Goal: Task Accomplishment & Management: Complete application form

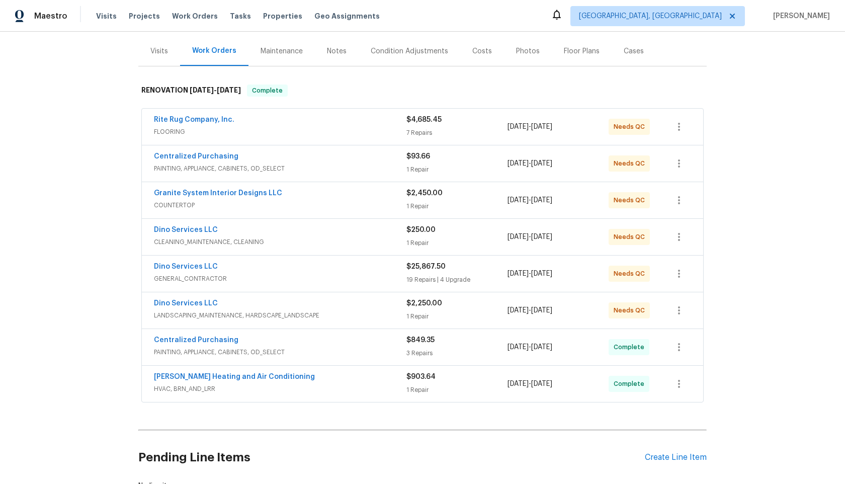
scroll to position [192, 0]
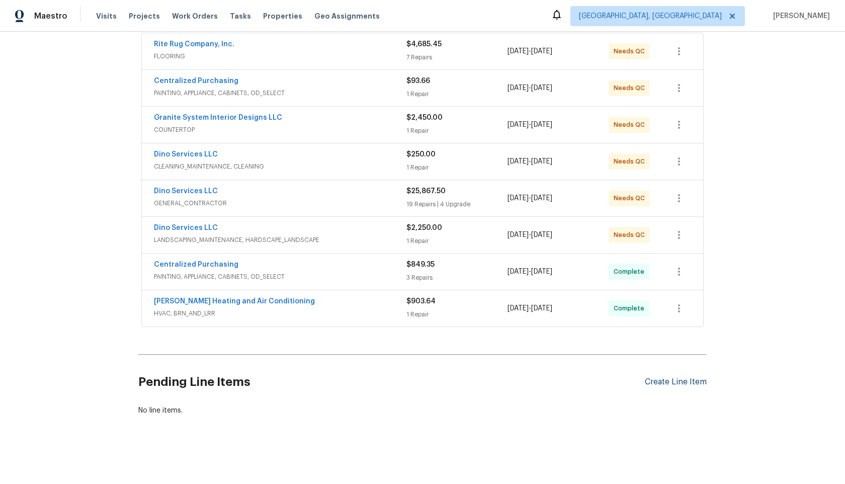
click at [661, 381] on div "Create Line Item" at bounding box center [676, 382] width 62 height 10
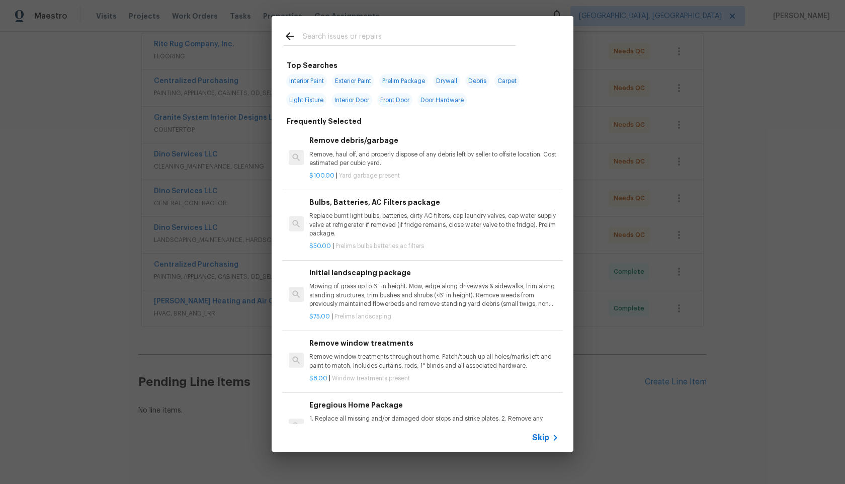
click at [542, 436] on span "Skip" at bounding box center [540, 438] width 17 height 10
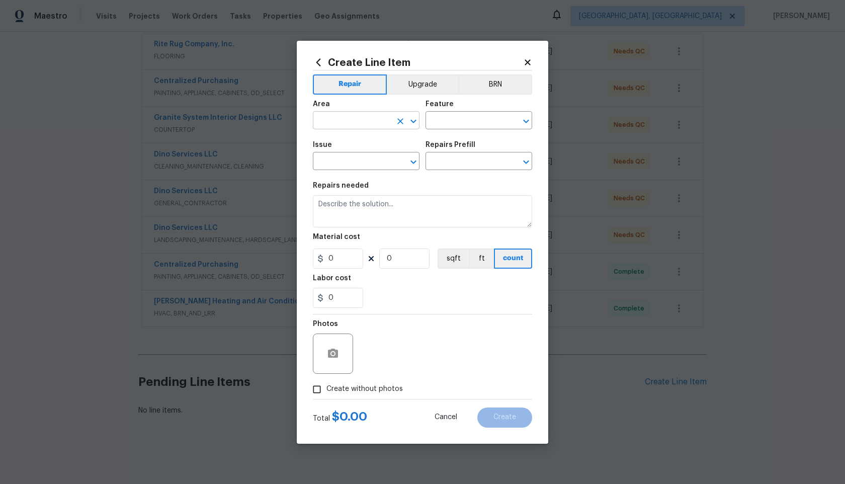
click at [379, 114] on input "text" at bounding box center [352, 122] width 78 height 16
type input "ove"
type input "r"
click at [345, 162] on li "Interior Overall" at bounding box center [366, 160] width 107 height 17
type input "Interior Overall"
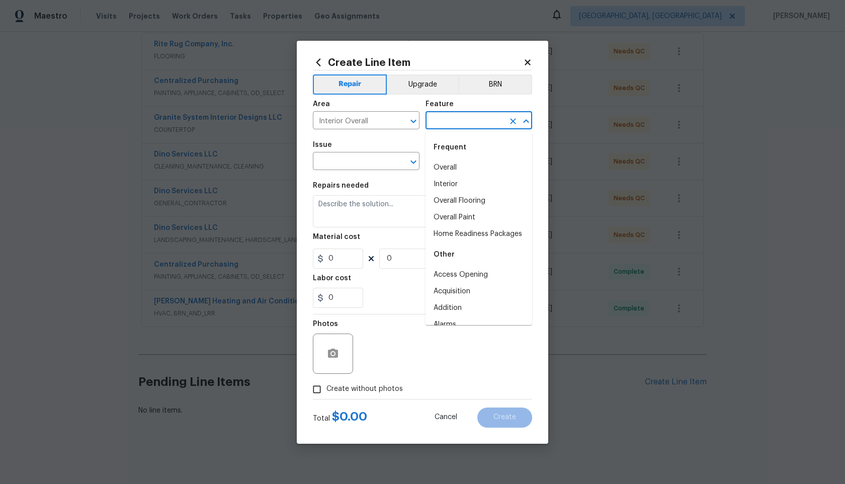
click at [460, 122] on input "text" at bounding box center [465, 122] width 78 height 16
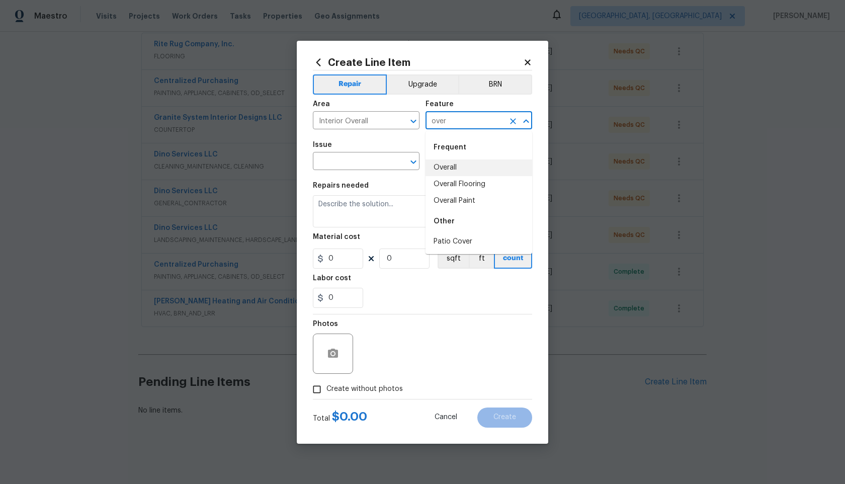
click at [445, 171] on li "Overall" at bounding box center [479, 167] width 107 height 17
type input "Overall"
click at [366, 162] on input "text" at bounding box center [352, 162] width 78 height 16
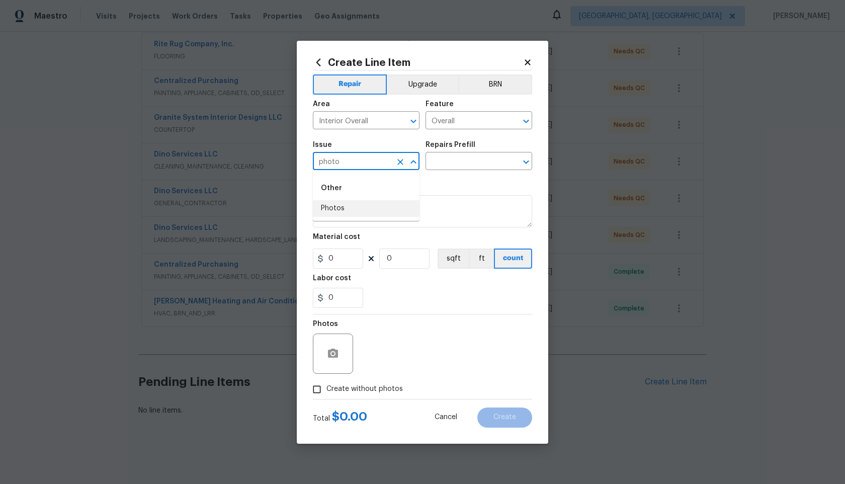
click at [374, 217] on ul "Other Photos" at bounding box center [366, 196] width 107 height 49
click at [380, 205] on li "Photos" at bounding box center [366, 208] width 107 height 17
type input "Photos"
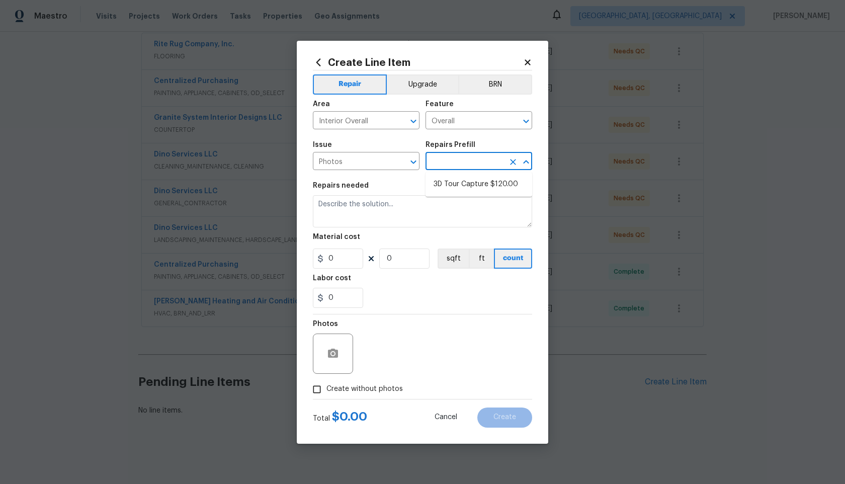
click at [465, 161] on input "text" at bounding box center [465, 162] width 78 height 16
click at [459, 181] on li "3D Tour Capture $120.00" at bounding box center [479, 184] width 107 height 17
type input "3D Tour Capture $120.00"
type textarea "Capture 3D tour of home"
type input "1"
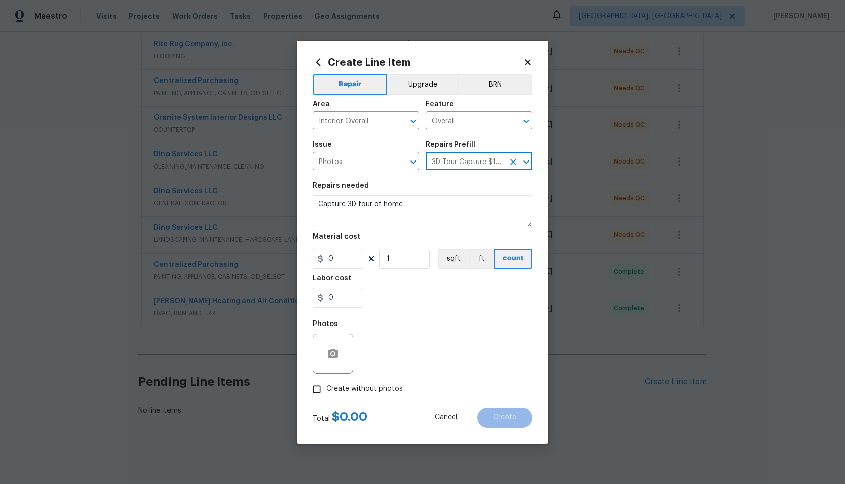
type input "120"
click at [319, 389] on input "Create without photos" at bounding box center [316, 389] width 19 height 19
checkbox input "true"
click at [394, 333] on div "Reason*" at bounding box center [446, 327] width 171 height 13
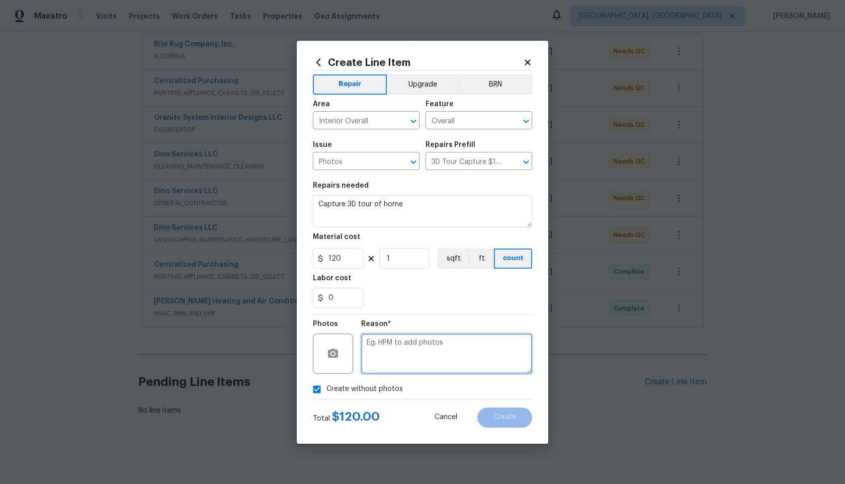
click at [393, 356] on textarea at bounding box center [446, 354] width 171 height 40
type textarea "."
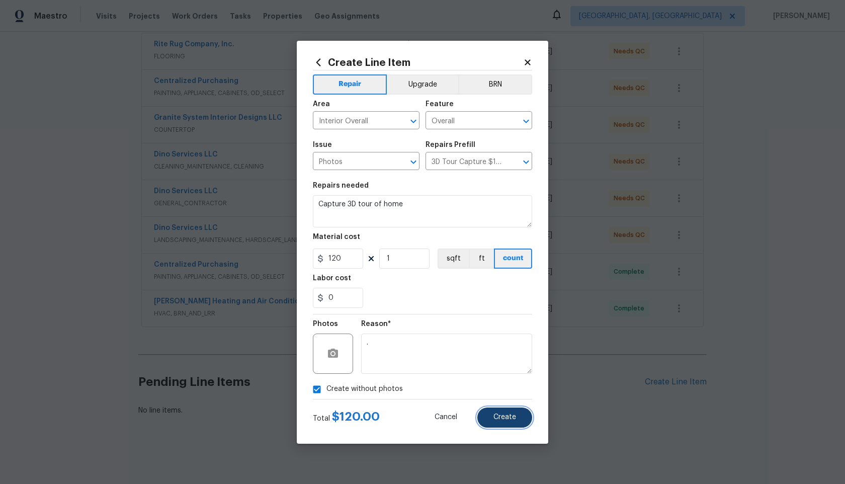
click at [500, 412] on button "Create" at bounding box center [504, 418] width 55 height 20
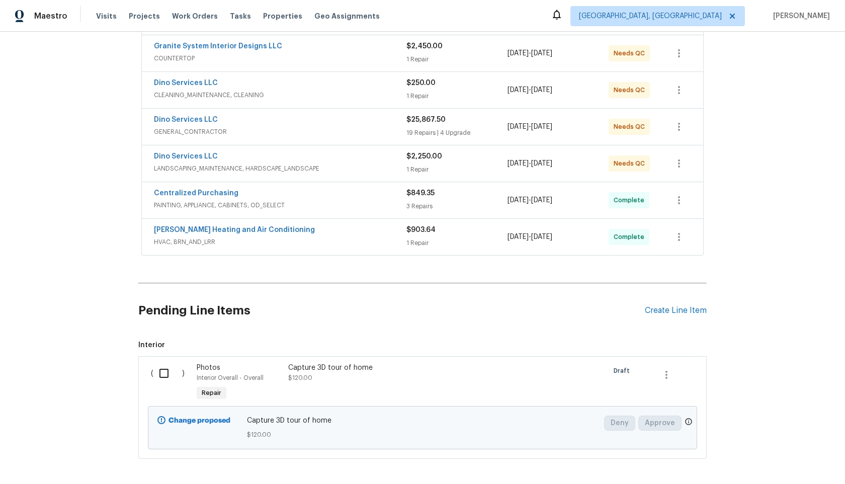
scroll to position [306, 0]
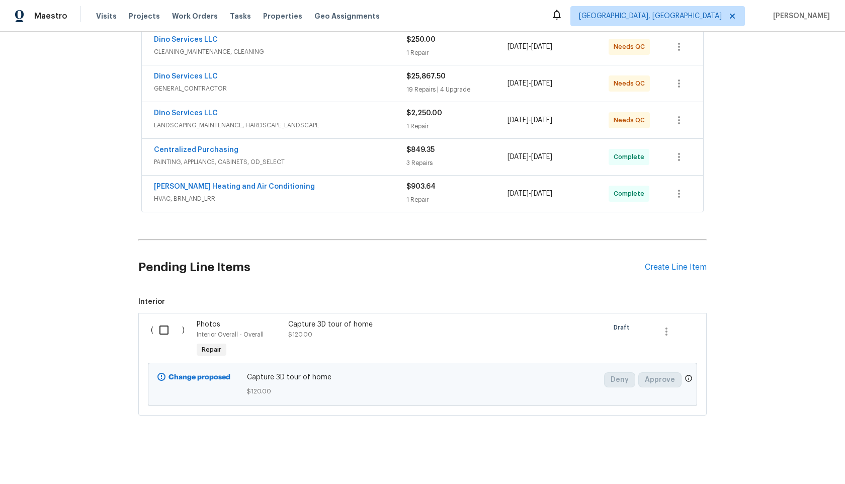
click at [163, 332] on input "checkbox" at bounding box center [167, 329] width 29 height 21
checkbox input "true"
click at [794, 453] on span "Create Work Order" at bounding box center [787, 459] width 67 height 13
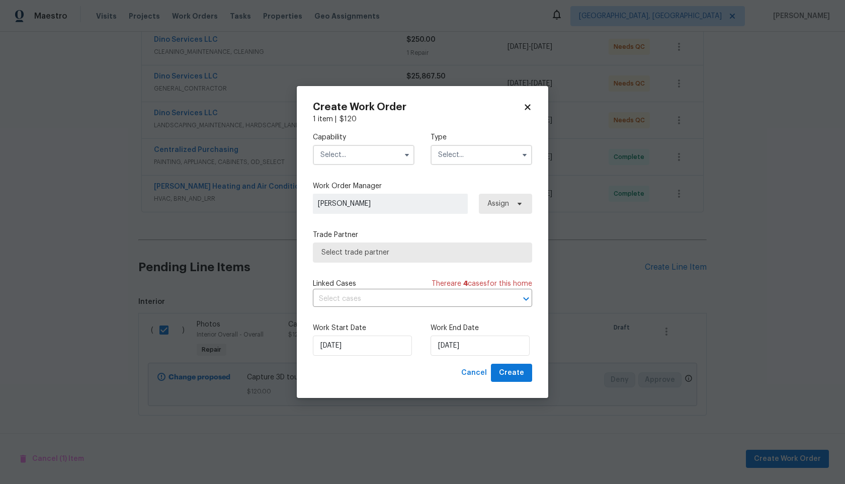
click at [334, 148] on input "text" at bounding box center [364, 155] width 102 height 20
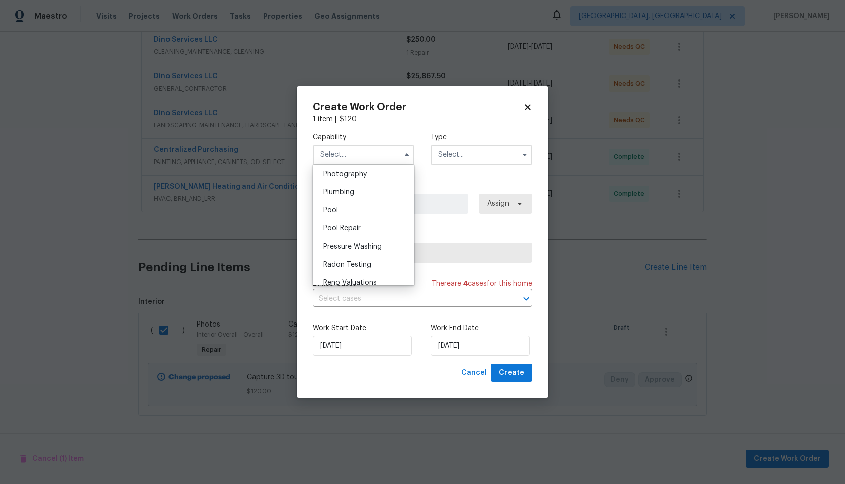
scroll to position [881, 0]
click at [357, 176] on span "Photography" at bounding box center [345, 176] width 43 height 7
type input "Photography"
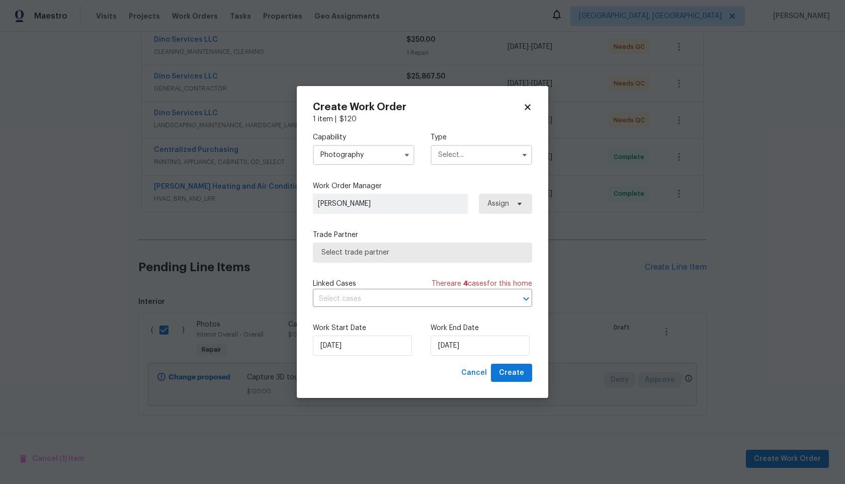
click at [464, 157] on input "text" at bounding box center [482, 155] width 102 height 20
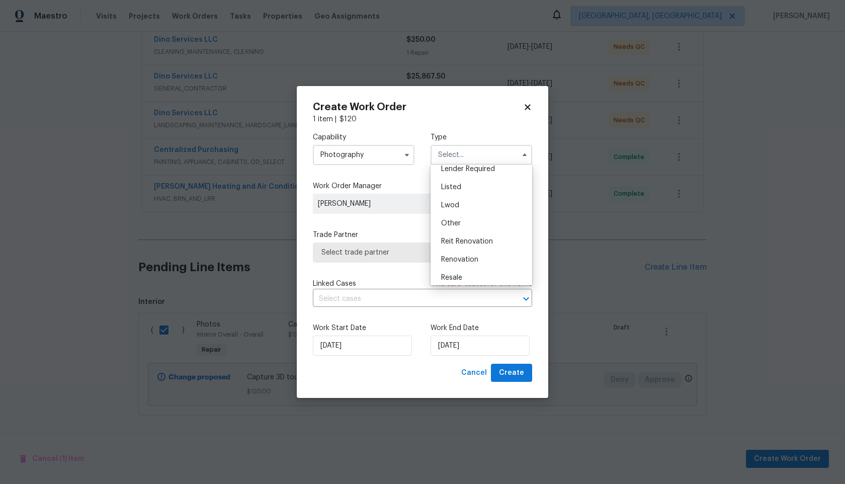
scroll to position [67, 0]
click at [450, 238] on span "Other" at bounding box center [451, 235] width 20 height 7
type input "Other"
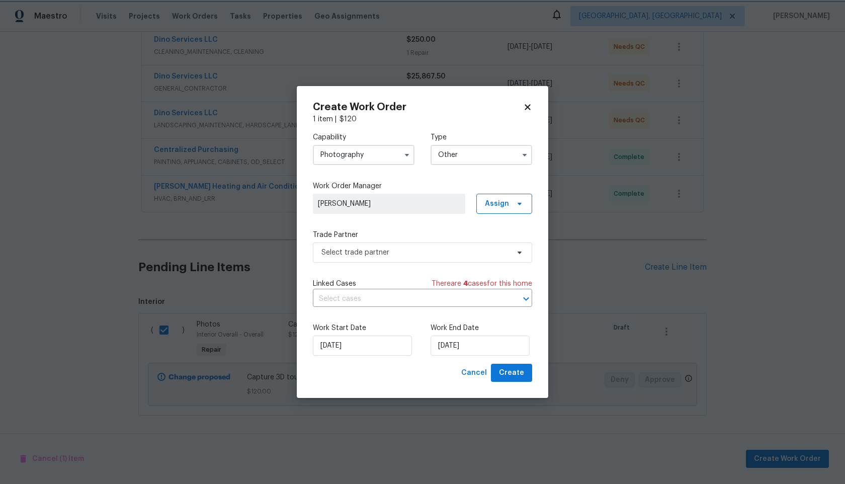
scroll to position [0, 0]
click at [411, 257] on span "Select trade partner" at bounding box center [422, 253] width 219 height 20
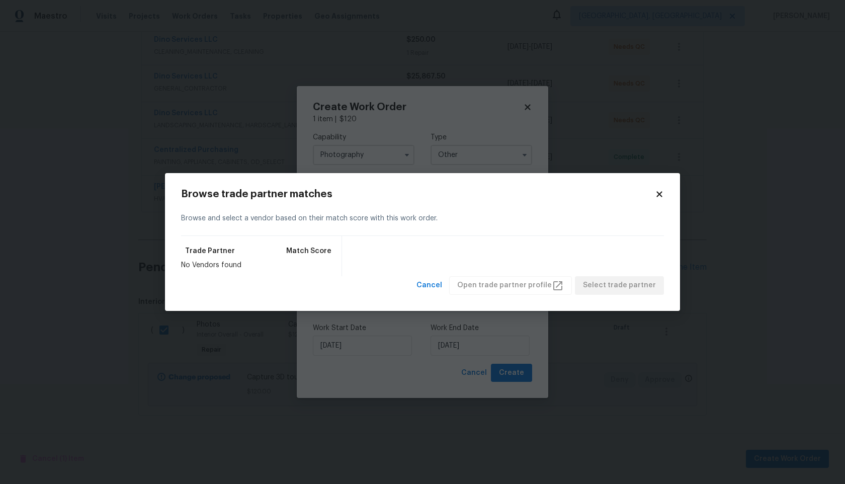
click at [660, 195] on icon at bounding box center [660, 195] width 6 height 6
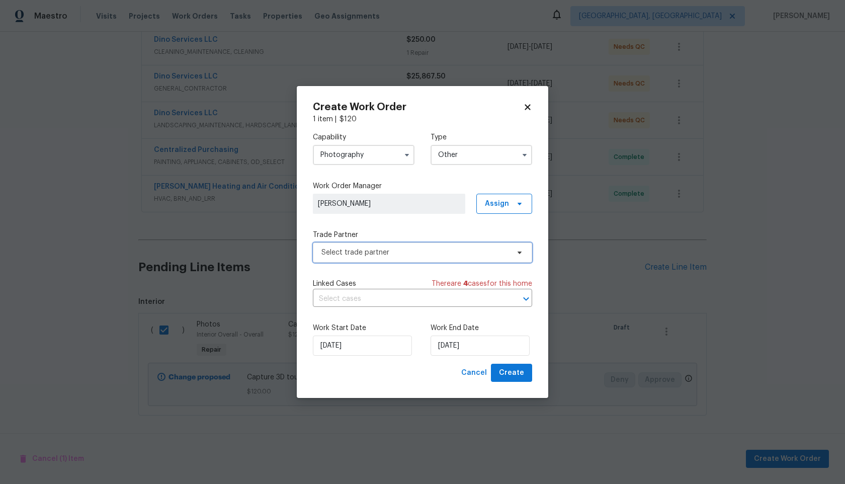
click at [392, 256] on span "Select trade partner" at bounding box center [416, 253] width 188 height 10
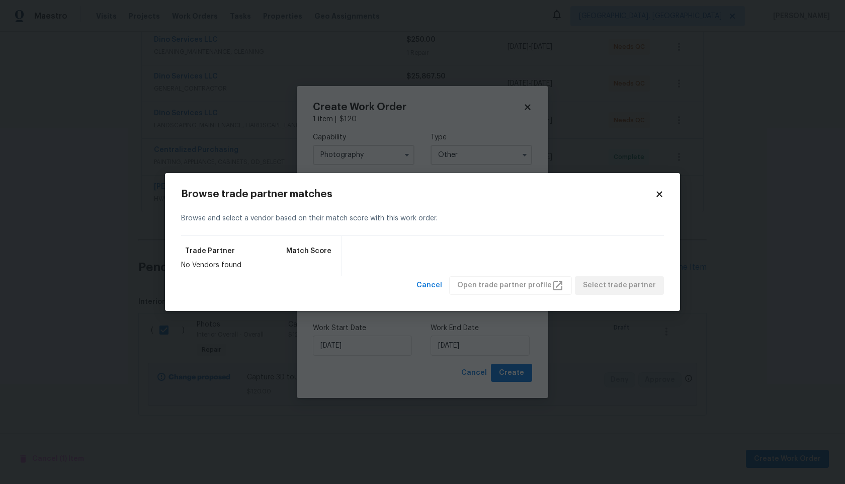
click at [658, 194] on icon at bounding box center [660, 195] width 6 height 6
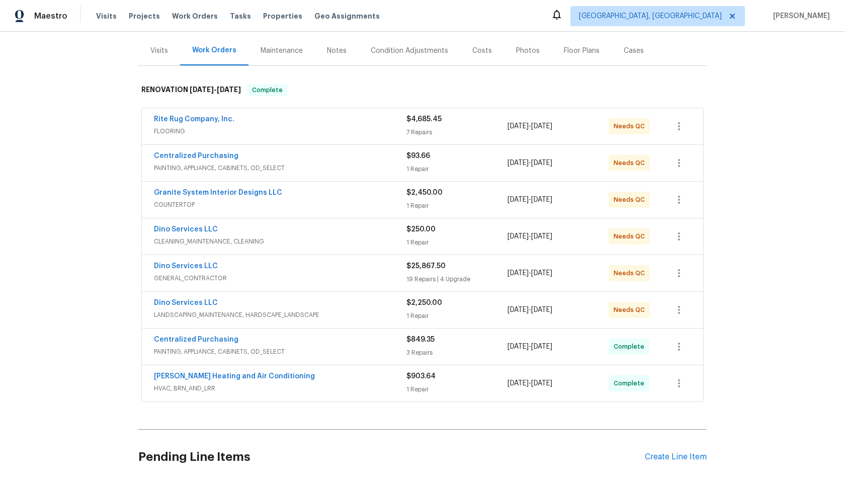
scroll to position [306, 0]
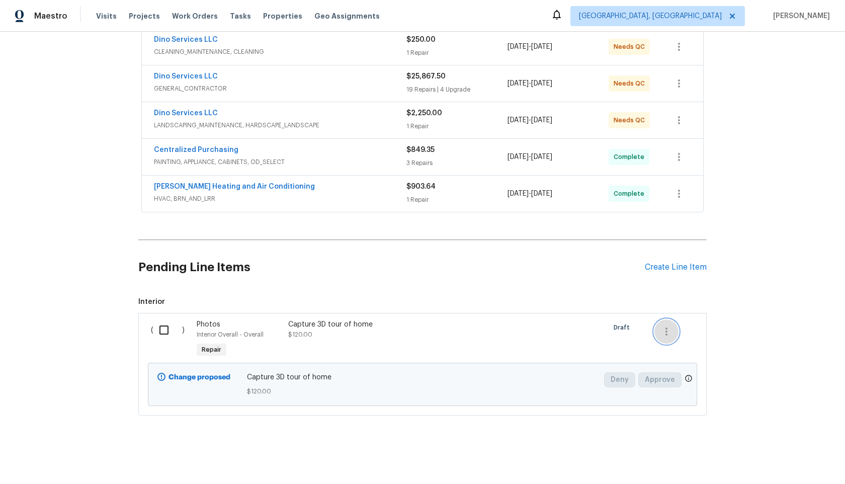
click at [669, 333] on icon "button" at bounding box center [667, 332] width 12 height 12
click at [681, 335] on li "Cancel" at bounding box center [674, 331] width 39 height 17
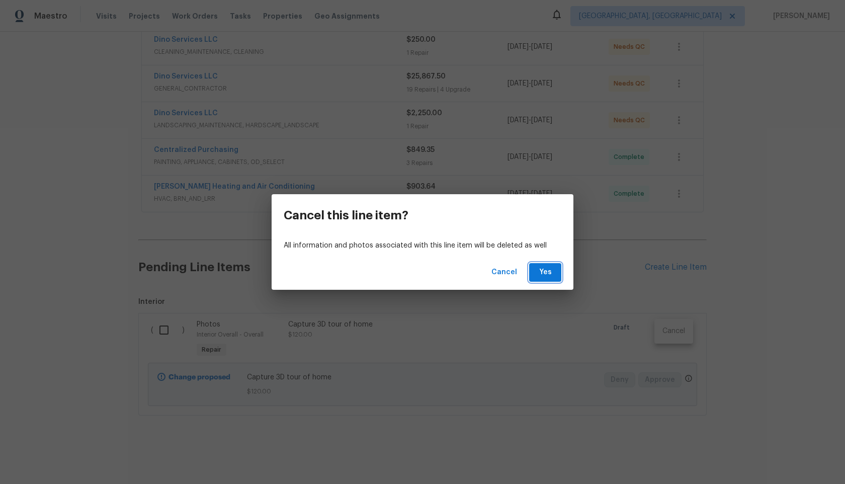
click at [559, 275] on button "Yes" at bounding box center [545, 272] width 32 height 19
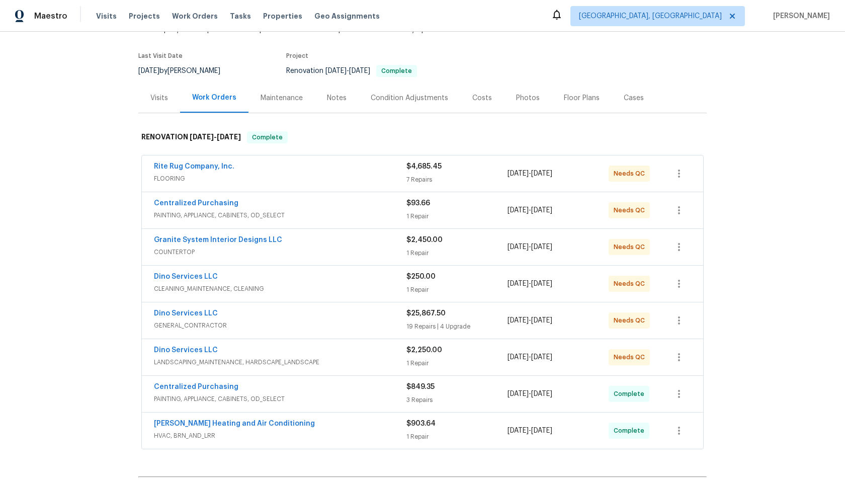
scroll to position [0, 0]
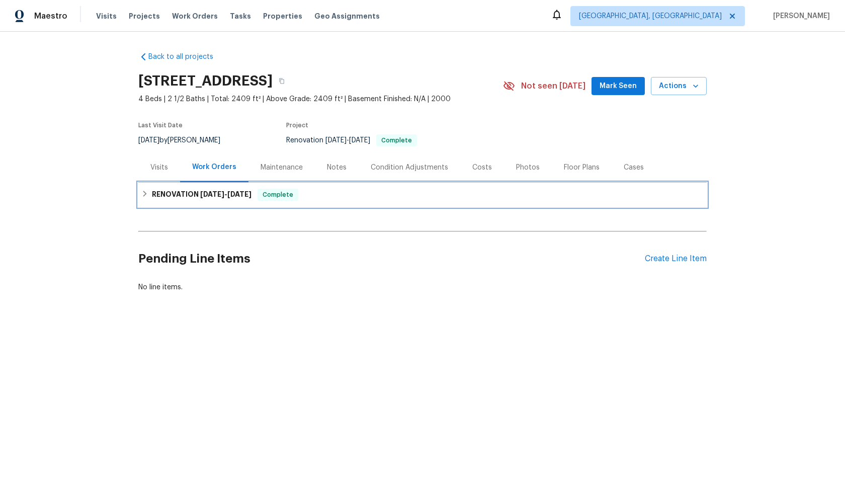
click at [353, 198] on div "RENOVATION 9/8/25 - 9/24/25 Complete" at bounding box center [422, 195] width 563 height 12
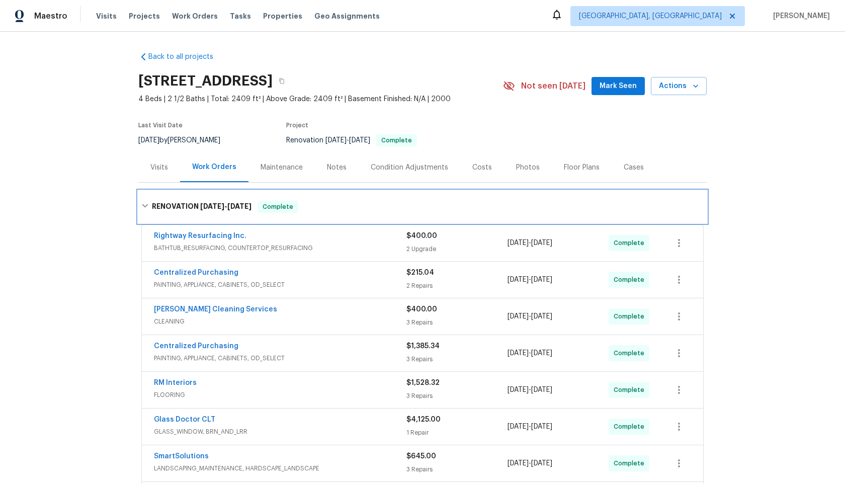
click at [353, 201] on div "RENOVATION 9/8/25 - 9/24/25 Complete" at bounding box center [422, 207] width 563 height 12
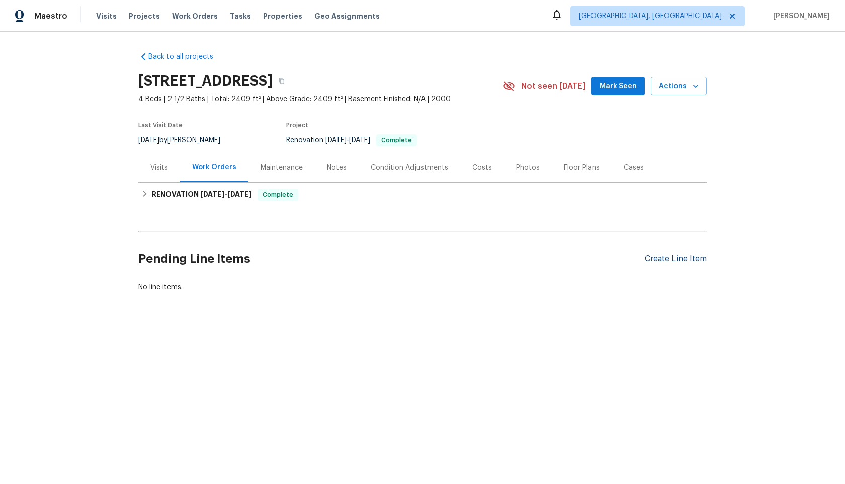
click at [667, 255] on div "Create Line Item" at bounding box center [676, 259] width 62 height 10
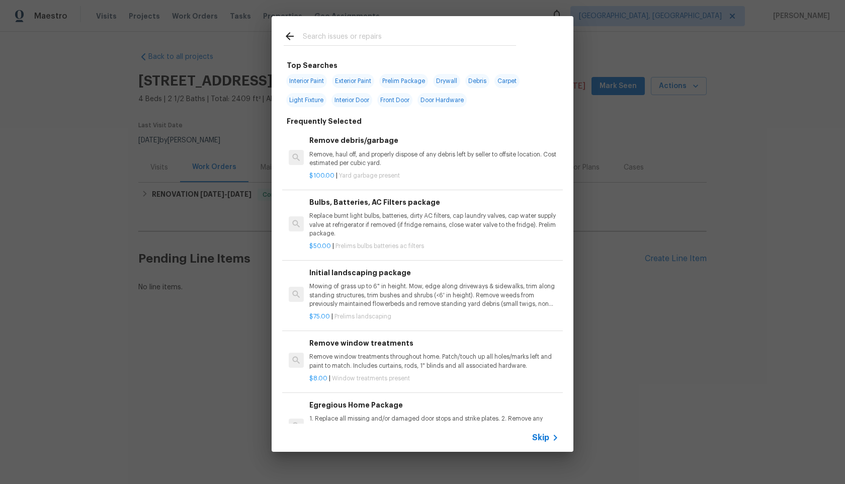
click at [544, 435] on span "Skip" at bounding box center [540, 438] width 17 height 10
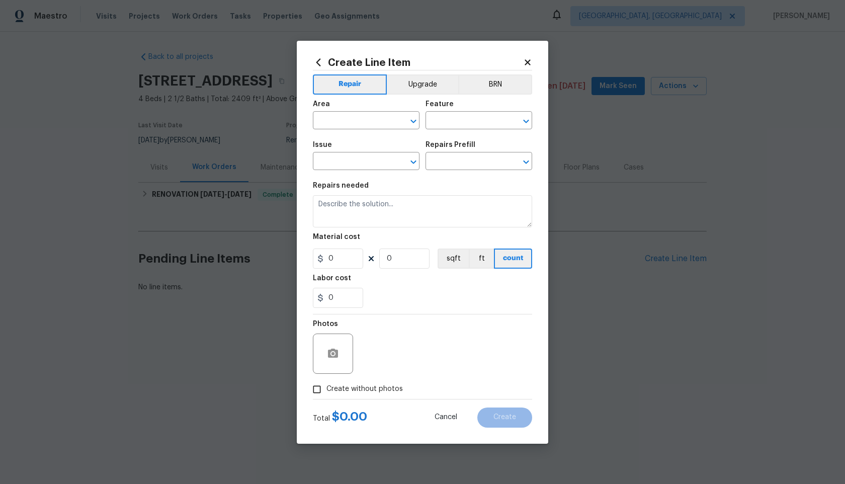
click at [371, 112] on div "Area" at bounding box center [366, 107] width 107 height 13
click at [368, 125] on input "text" at bounding box center [352, 122] width 78 height 16
type input "p"
click at [371, 166] on li "Interior Overall" at bounding box center [366, 160] width 107 height 17
type input "Interior Overall"
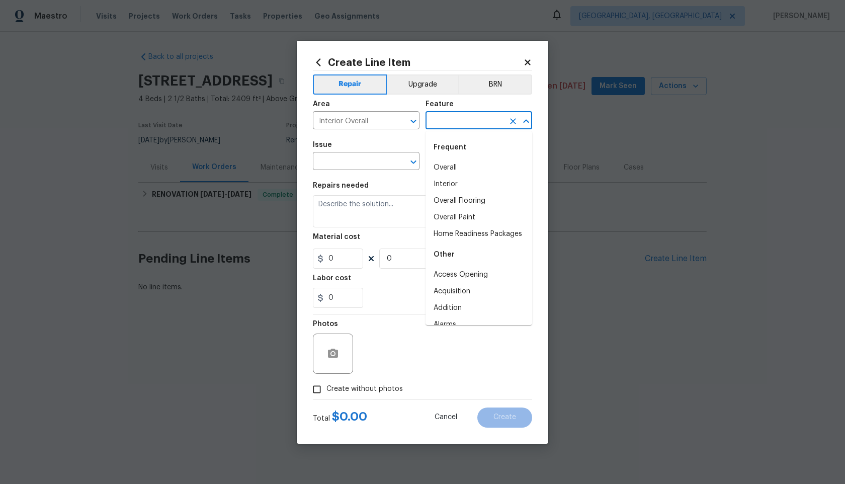
click at [471, 121] on input "text" at bounding box center [465, 122] width 78 height 16
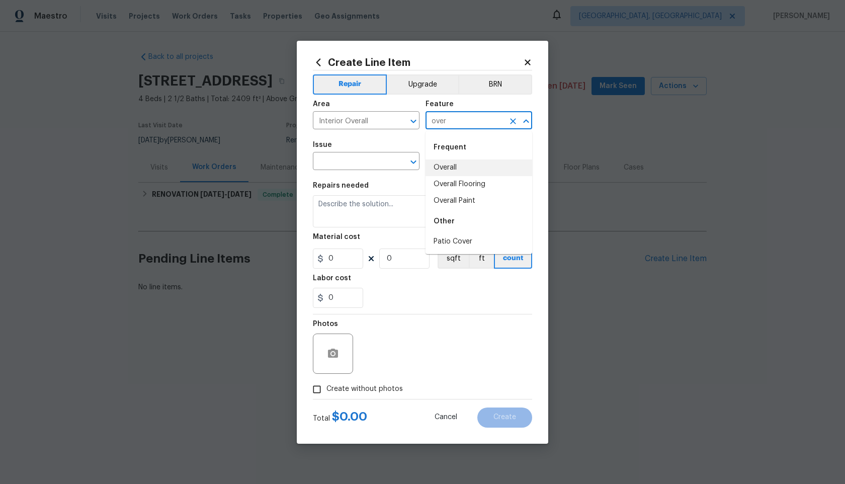
click at [456, 165] on li "Overall" at bounding box center [479, 167] width 107 height 17
type input "Overall"
click at [390, 165] on input "text" at bounding box center [352, 162] width 78 height 16
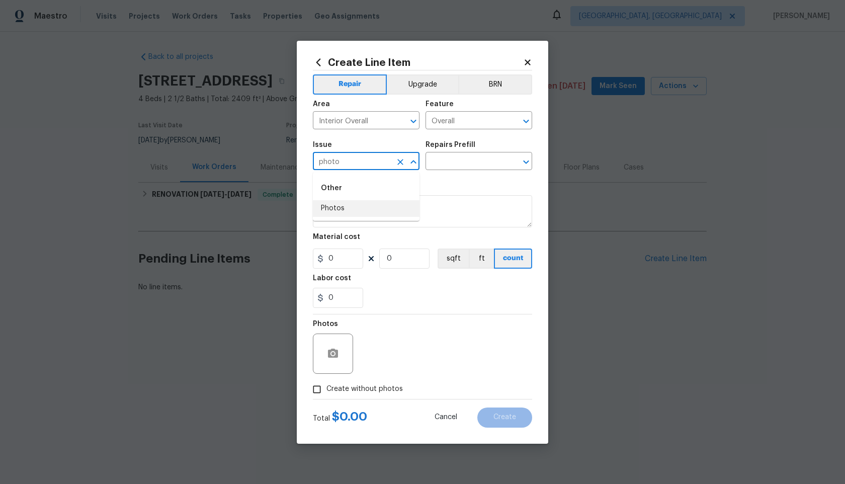
click at [343, 209] on li "Photos" at bounding box center [366, 208] width 107 height 17
type input "Photos"
click at [455, 164] on input "text" at bounding box center [465, 162] width 78 height 16
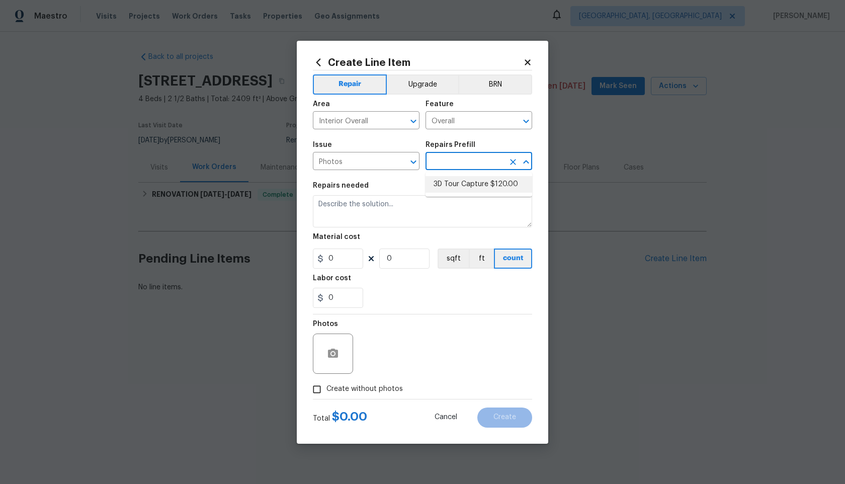
click at [447, 185] on li "3D Tour Capture $120.00" at bounding box center [479, 184] width 107 height 17
type input "3D Tour Capture $120.00"
type textarea "Capture 3D tour of home"
type input "1"
type input "120"
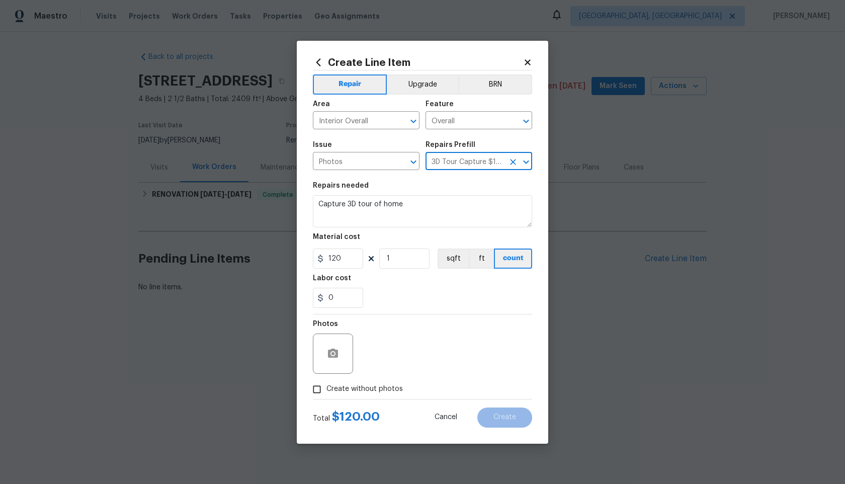
click at [318, 386] on input "Create without photos" at bounding box center [316, 389] width 19 height 19
checkbox input "true"
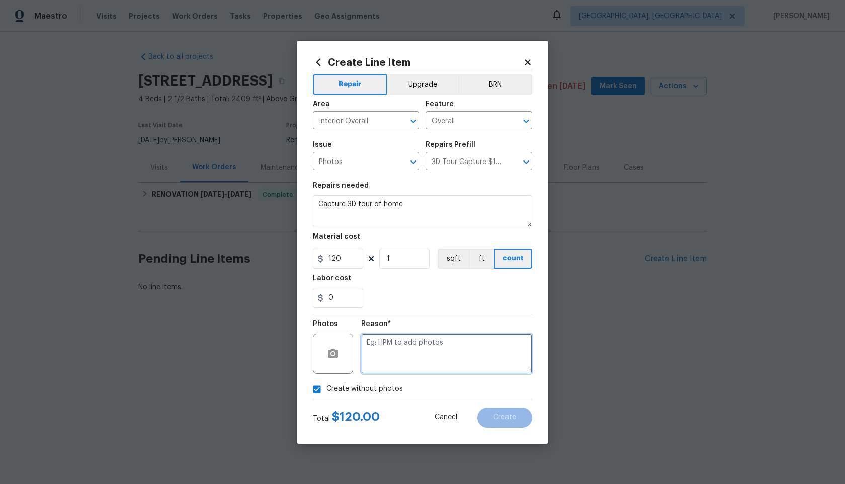
click at [389, 362] on textarea at bounding box center [446, 354] width 171 height 40
type textarea "."
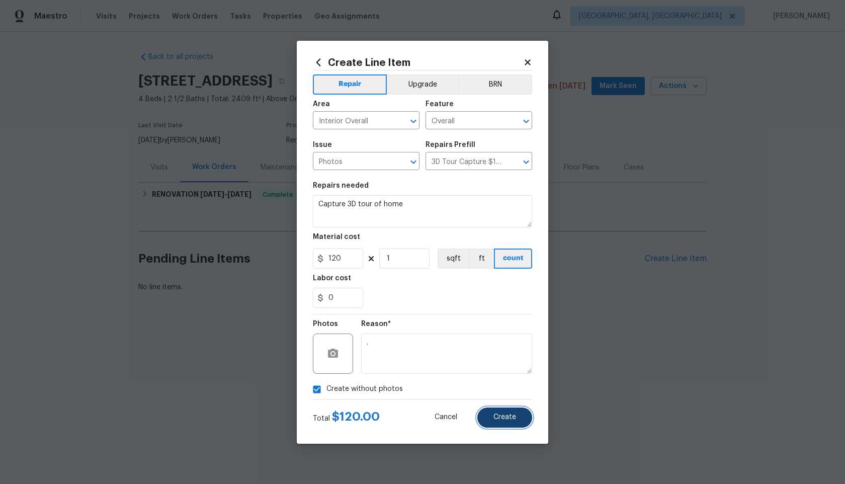
click at [504, 416] on span "Create" at bounding box center [505, 418] width 23 height 8
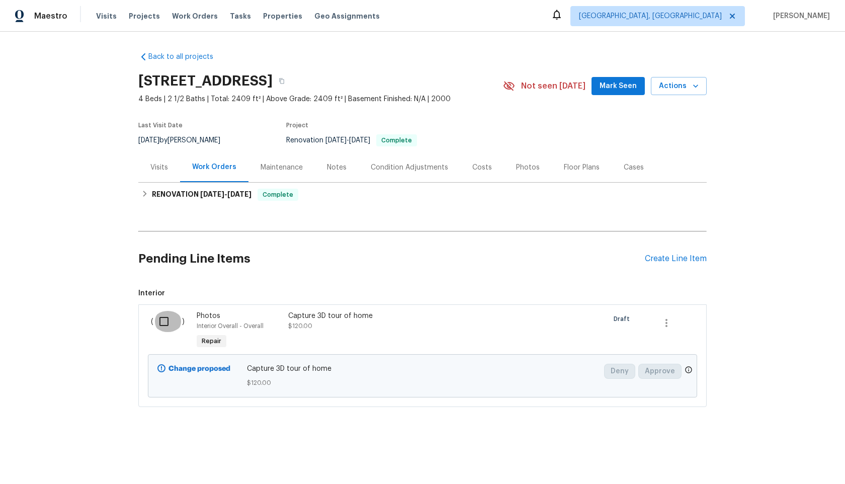
click at [157, 323] on input "checkbox" at bounding box center [167, 321] width 29 height 21
checkbox input "true"
click at [773, 459] on span "Create Work Order" at bounding box center [787, 459] width 67 height 13
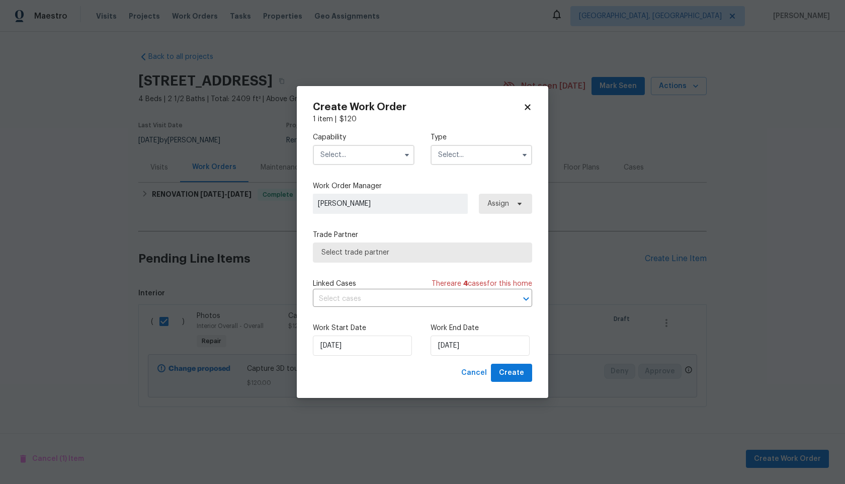
click at [364, 152] on input "text" at bounding box center [364, 155] width 102 height 20
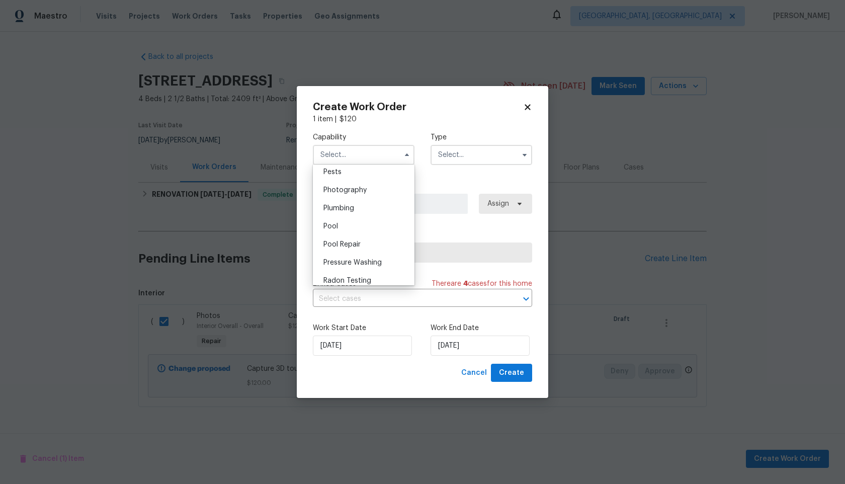
scroll to position [857, 0]
click at [356, 200] on span "Photography" at bounding box center [345, 200] width 43 height 7
type input "Photography"
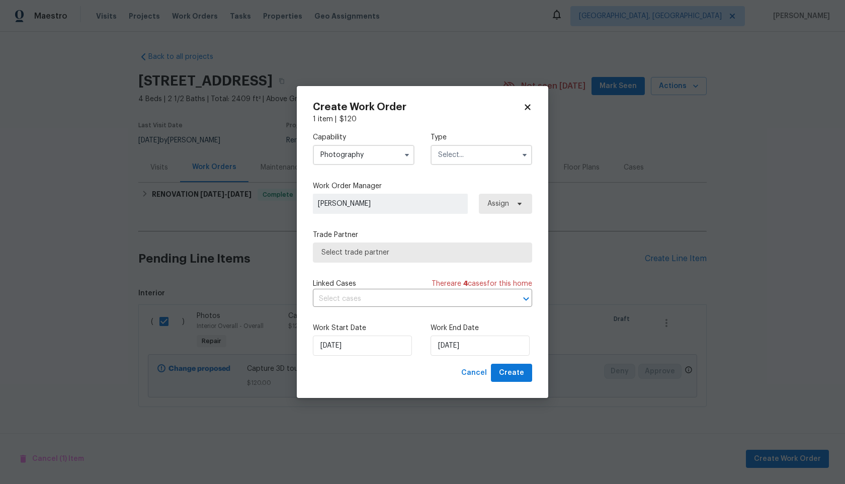
click at [468, 153] on input "text" at bounding box center [482, 155] width 102 height 20
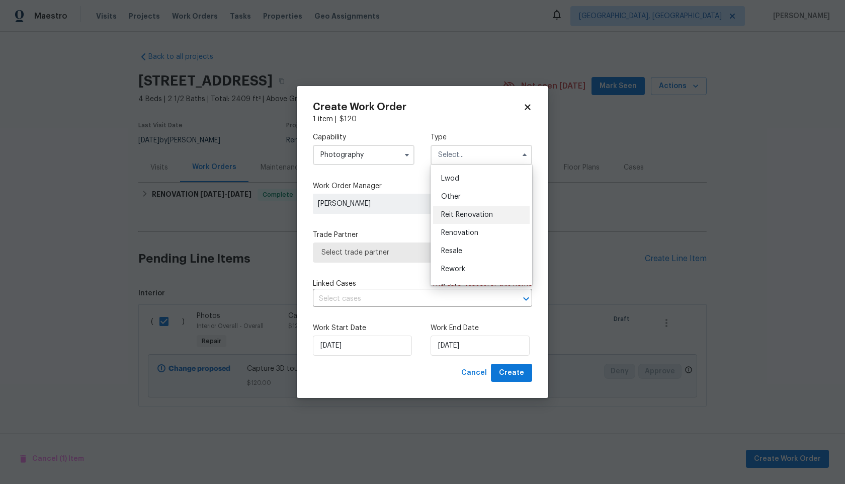
scroll to position [104, 0]
click at [458, 197] on span "Other" at bounding box center [451, 198] width 20 height 7
type input "Other"
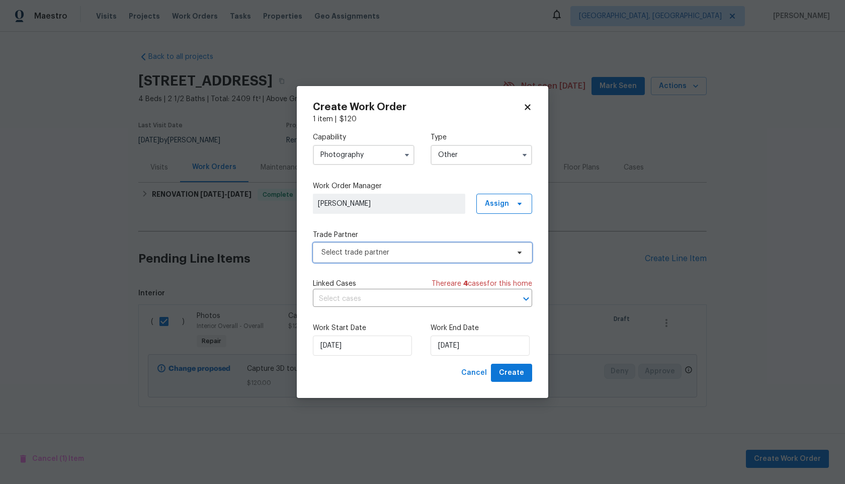
click at [397, 255] on span "Select trade partner" at bounding box center [416, 253] width 188 height 10
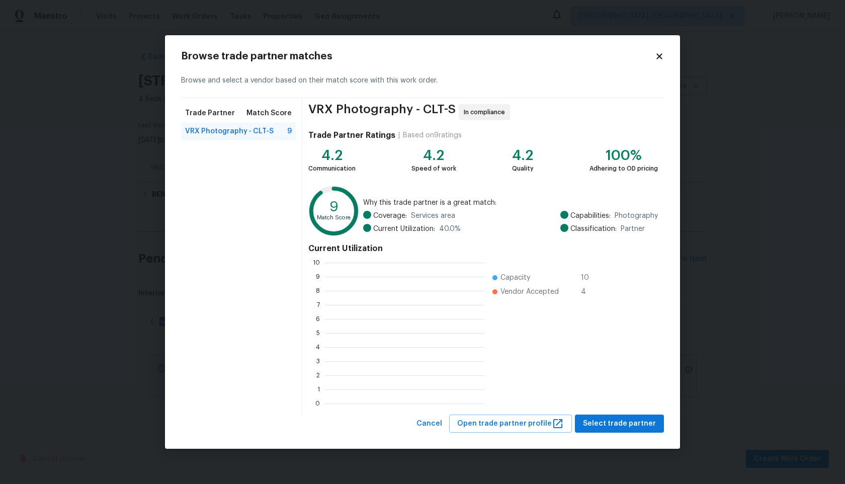
scroll to position [141, 159]
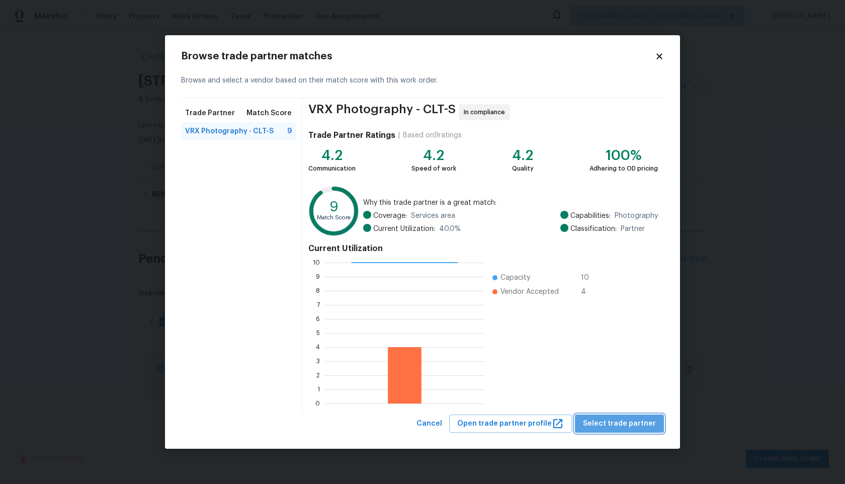
click at [629, 424] on span "Select trade partner" at bounding box center [619, 424] width 73 height 13
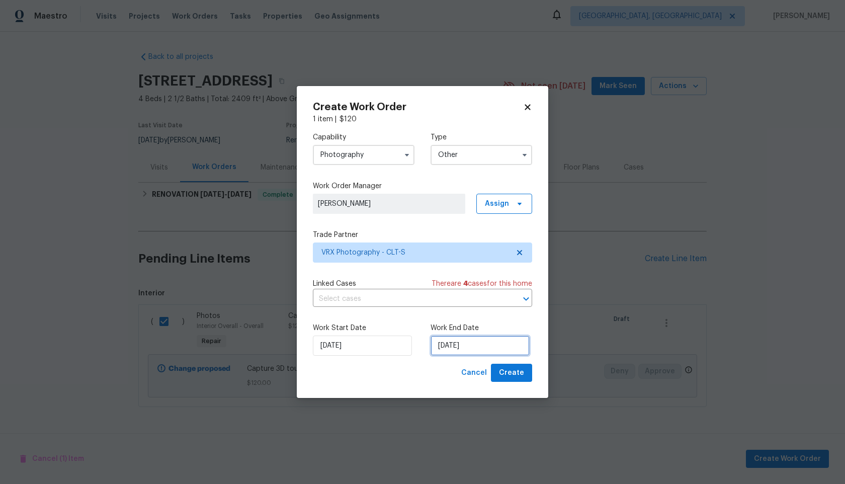
click at [470, 345] on input "25/09/2025" at bounding box center [480, 346] width 99 height 20
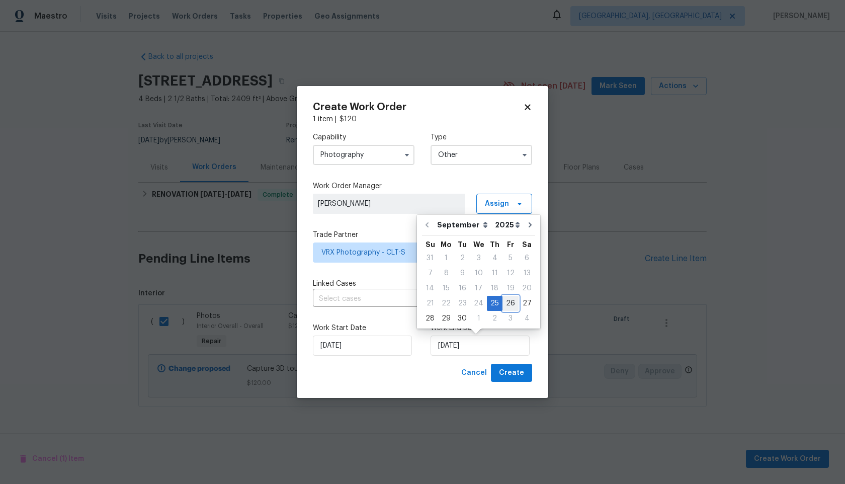
click at [506, 300] on div "26" at bounding box center [511, 303] width 16 height 14
type input "26/09/2025"
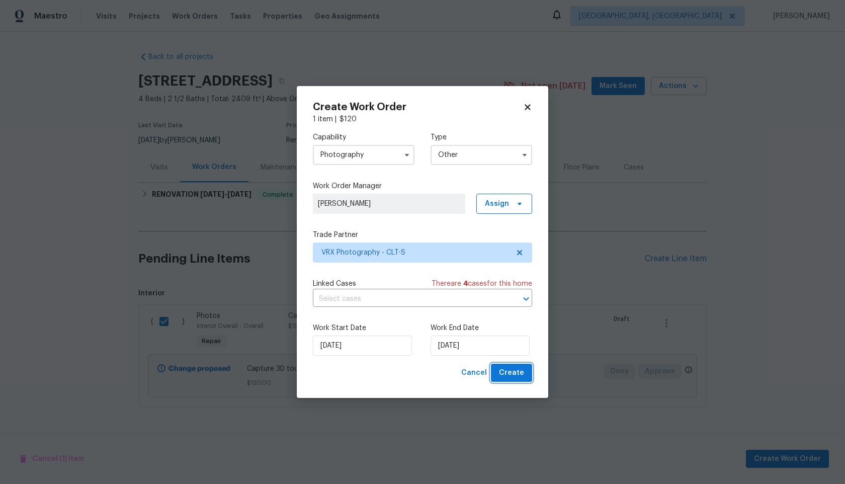
click at [517, 375] on span "Create" at bounding box center [511, 373] width 25 height 13
checkbox input "false"
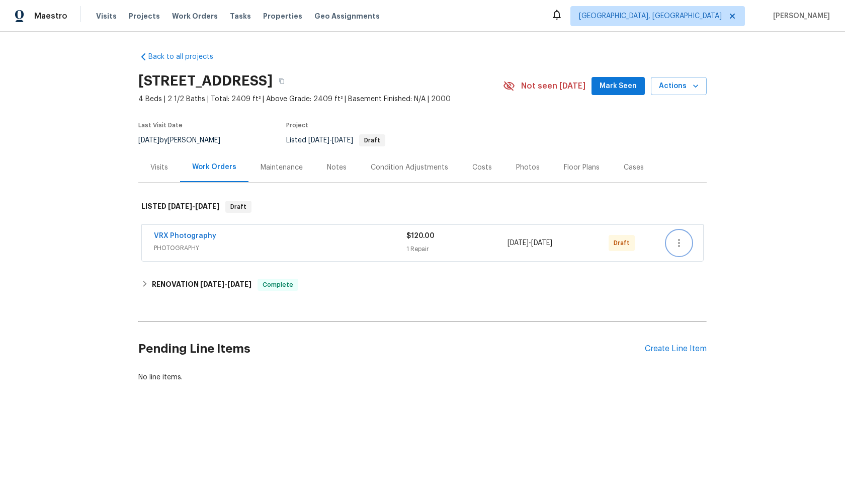
click at [682, 239] on icon "button" at bounding box center [679, 243] width 12 height 12
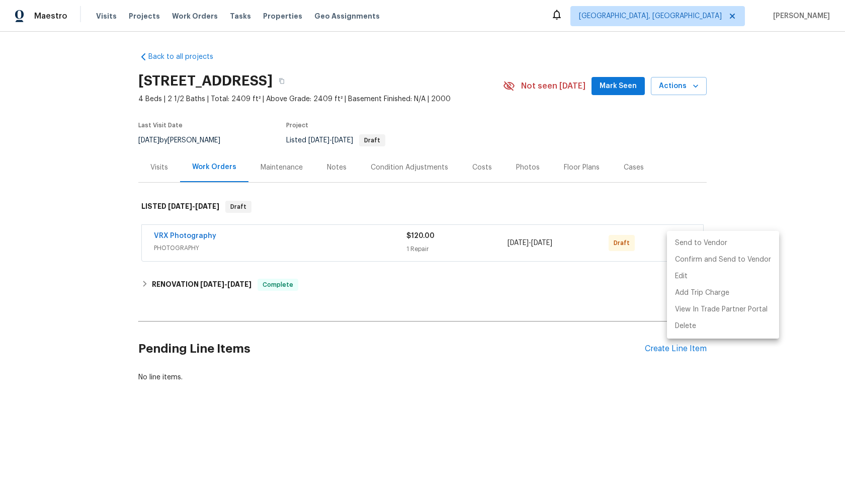
click at [684, 239] on li "Send to Vendor" at bounding box center [723, 243] width 112 height 17
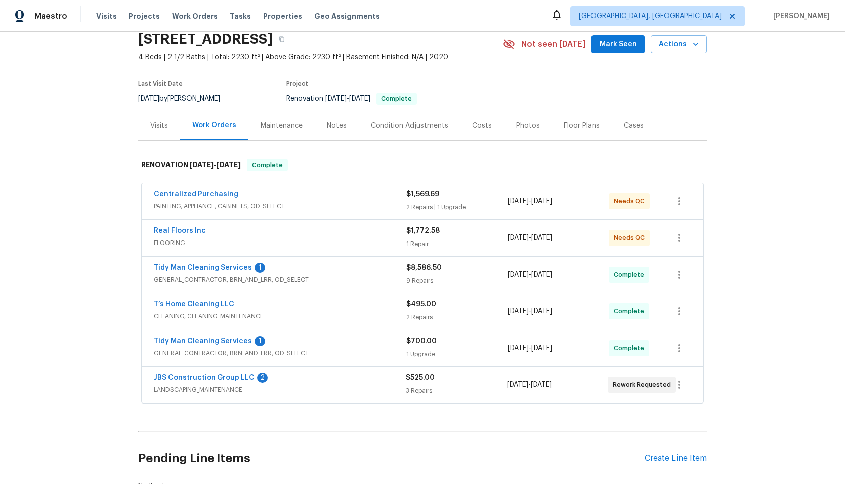
scroll to position [118, 0]
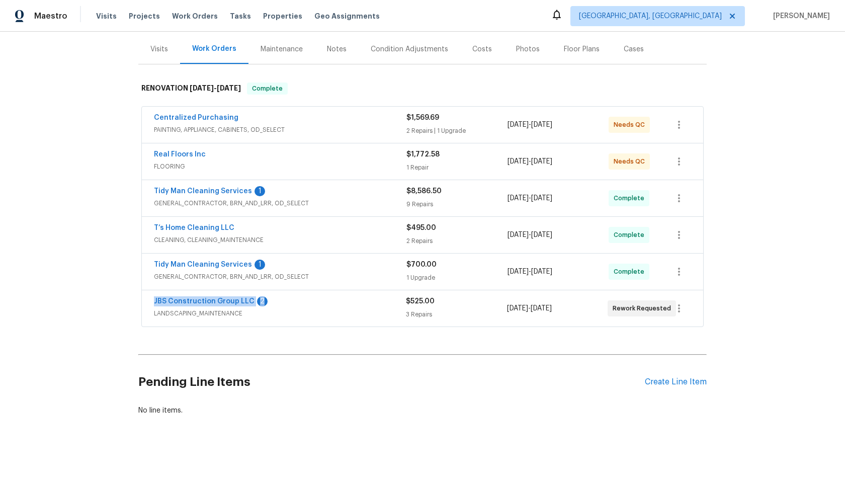
drag, startPoint x: 266, startPoint y: 300, endPoint x: 133, endPoint y: 299, distance: 133.3
click at [133, 299] on div "Back to all projects [STREET_ADDRESS] 4 Beds | 2 1/2 Baths | Total: 2230 ft² | …" at bounding box center [422, 258] width 845 height 452
copy div "JBS Construction Group LLC 2"
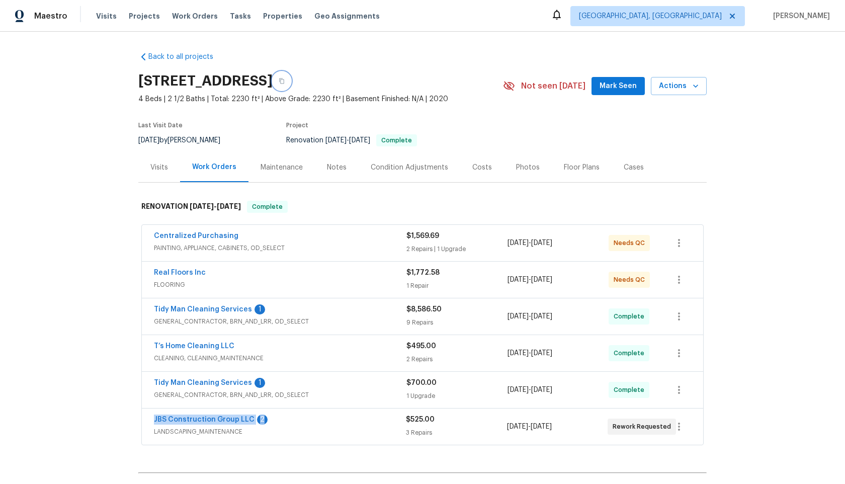
click at [284, 81] on icon "button" at bounding box center [281, 81] width 5 height 6
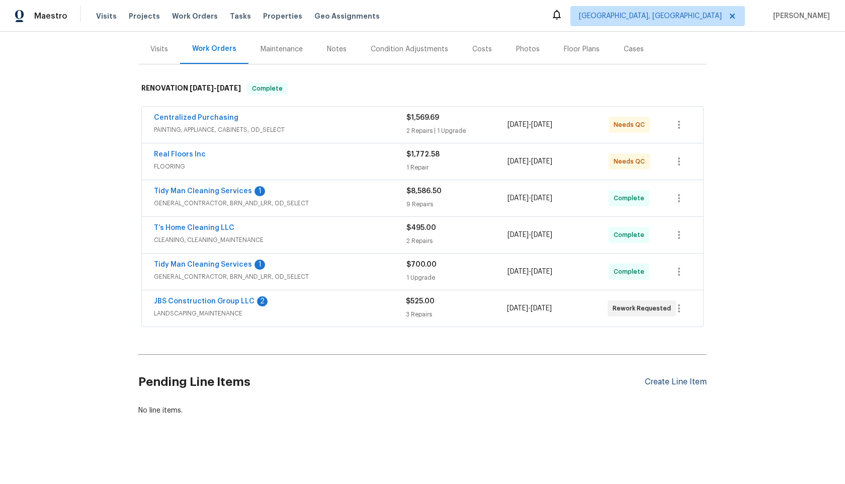
click at [668, 384] on div "Create Line Item" at bounding box center [676, 382] width 62 height 10
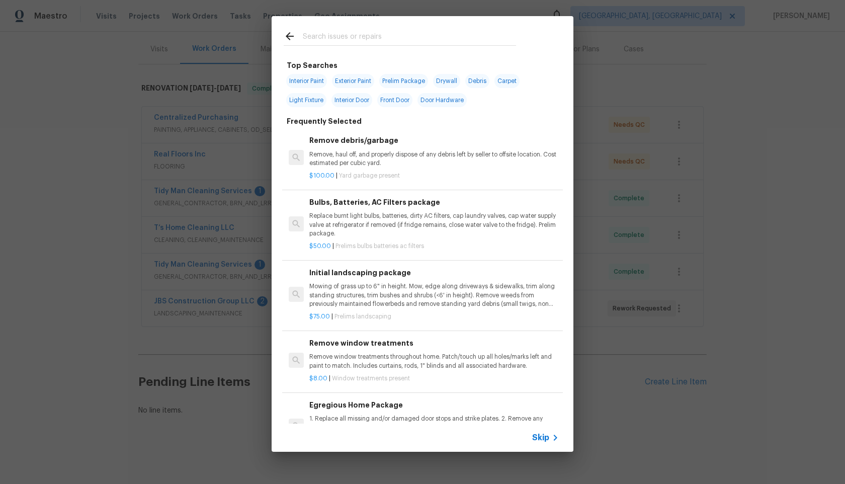
click at [542, 437] on span "Skip" at bounding box center [540, 438] width 17 height 10
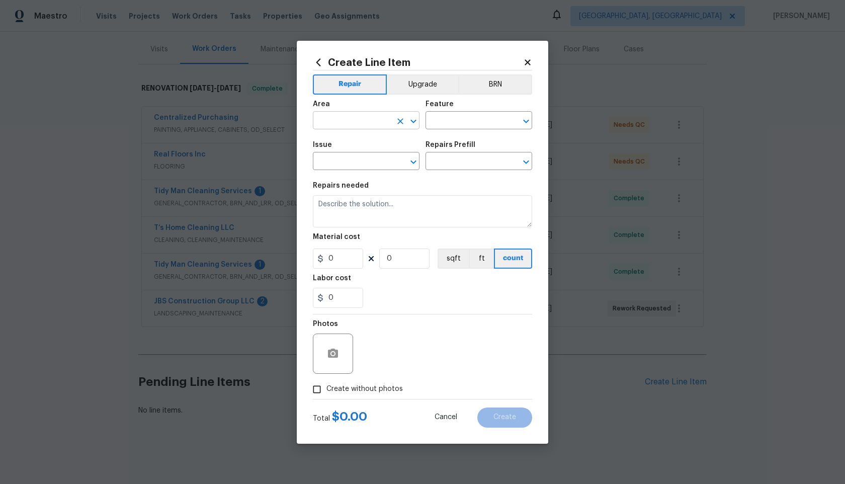
click at [373, 117] on input "text" at bounding box center [352, 122] width 78 height 16
click at [358, 160] on li "Interior Overall" at bounding box center [366, 160] width 107 height 17
type input "Interior Overall"
click at [460, 129] on div "Area Interior Overall ​ Feature ​" at bounding box center [422, 115] width 219 height 41
click at [460, 124] on input "text" at bounding box center [465, 122] width 78 height 16
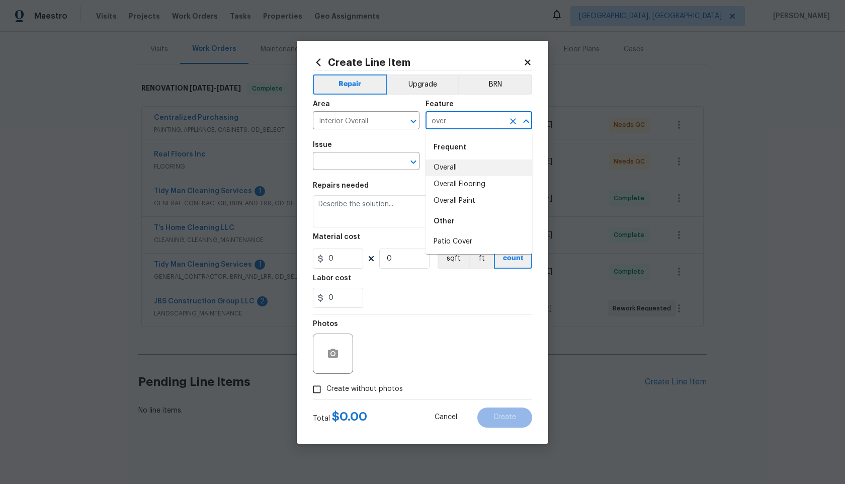
click at [454, 169] on li "Overall" at bounding box center [479, 167] width 107 height 17
type input "Overall"
click at [366, 156] on input "text" at bounding box center [352, 162] width 78 height 16
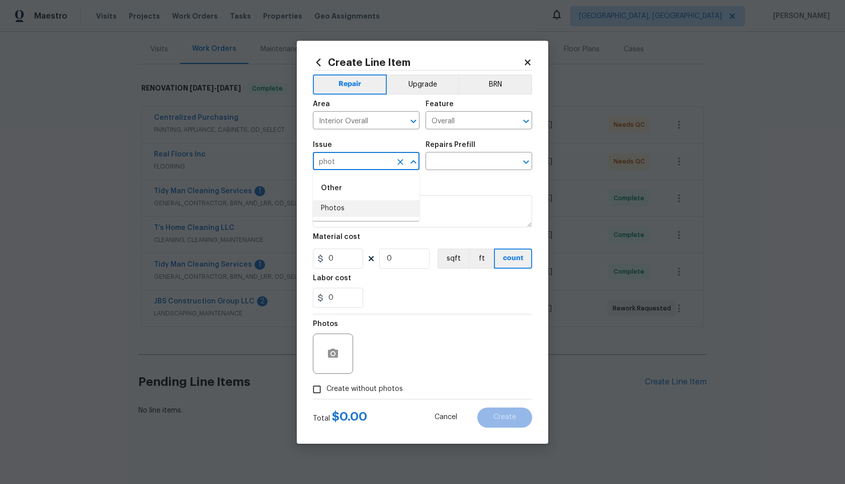
click at [353, 216] on li "Photos" at bounding box center [366, 208] width 107 height 17
type input "Photos"
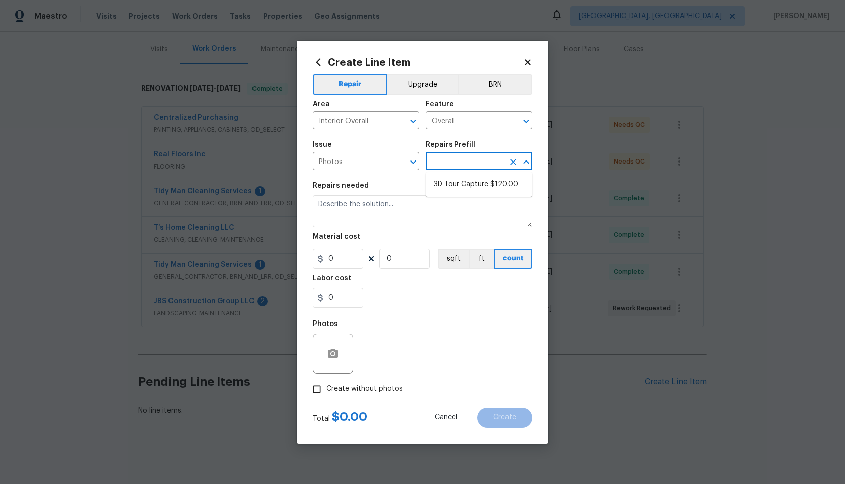
click at [451, 169] on input "text" at bounding box center [465, 162] width 78 height 16
click at [449, 191] on li "3D Tour Capture $120.00" at bounding box center [479, 184] width 107 height 17
type input "3D Tour Capture $120.00"
type textarea "Capture 3D tour of home"
type input "1"
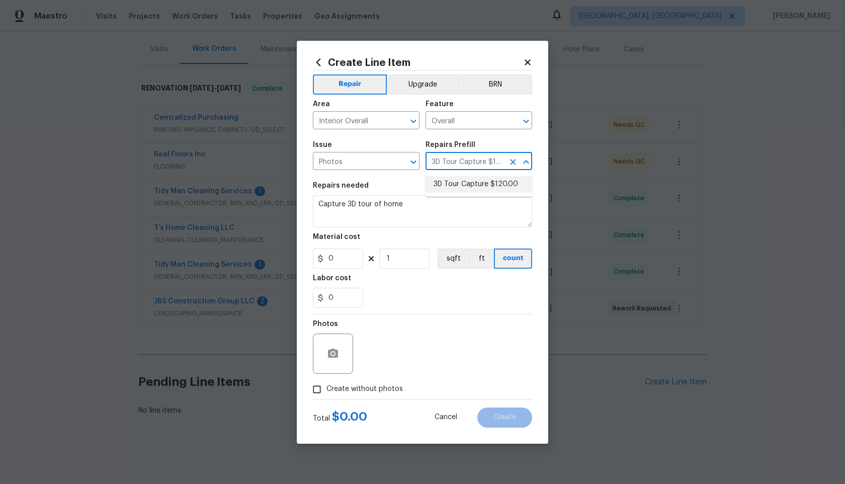
type input "120"
click at [317, 382] on input "Create without photos" at bounding box center [316, 389] width 19 height 19
checkbox input "true"
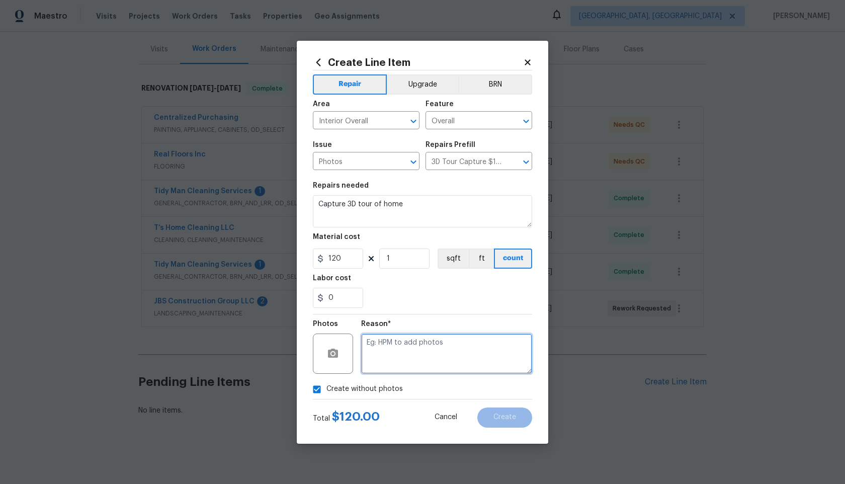
click at [378, 365] on textarea at bounding box center [446, 354] width 171 height 40
type textarea "."
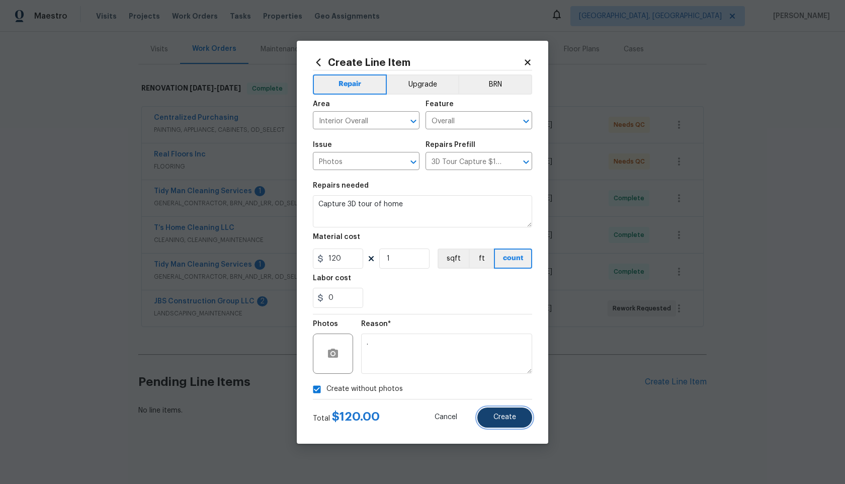
click at [508, 418] on span "Create" at bounding box center [505, 418] width 23 height 8
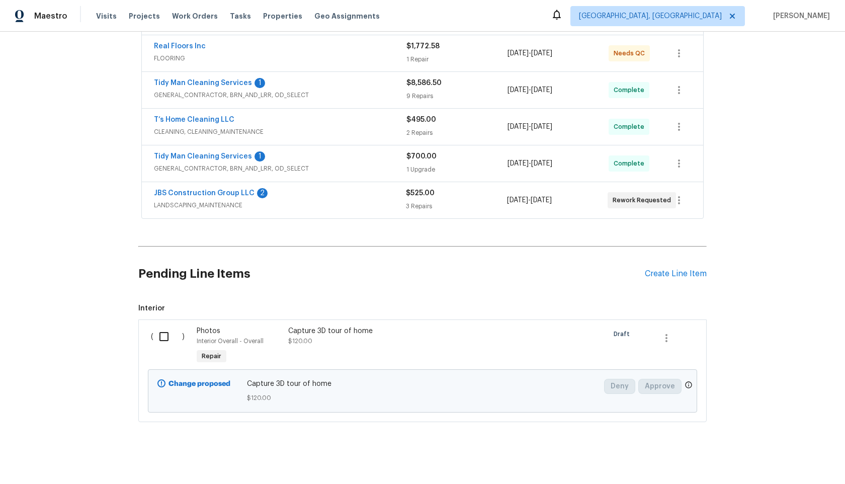
scroll to position [233, 0]
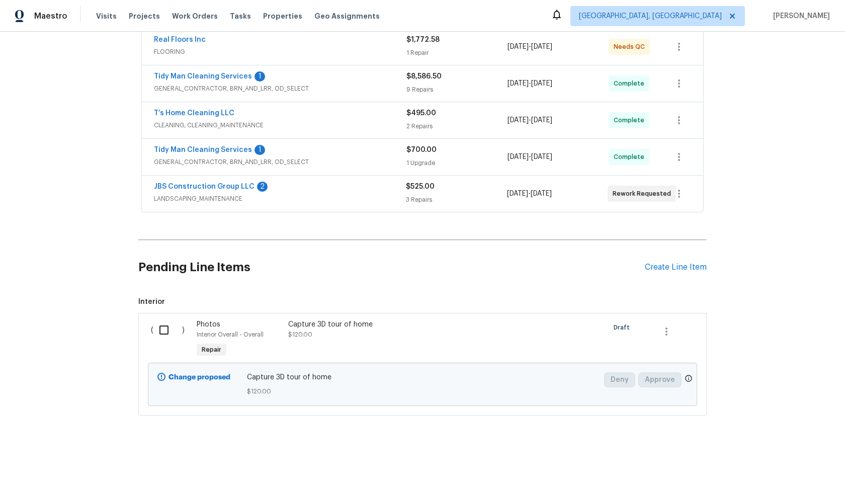
click at [163, 331] on input "checkbox" at bounding box center [167, 329] width 29 height 21
checkbox input "true"
click at [794, 460] on span "Create Work Order" at bounding box center [787, 459] width 67 height 13
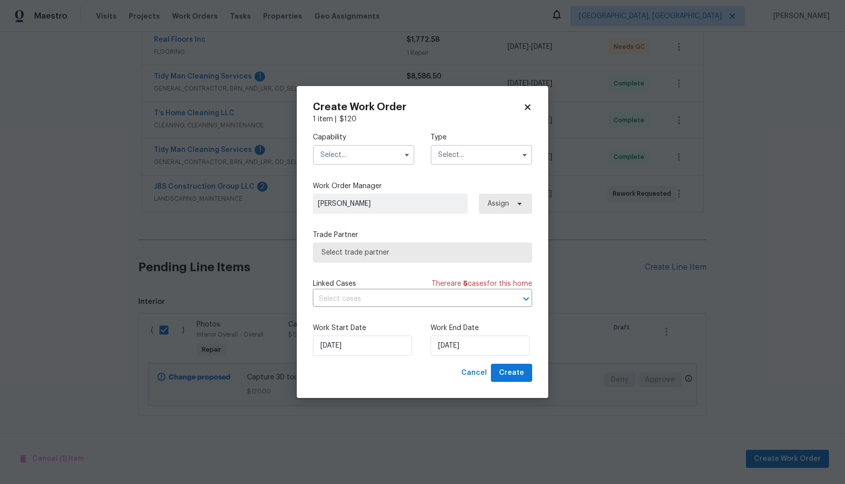
click at [377, 159] on input "text" at bounding box center [364, 155] width 102 height 20
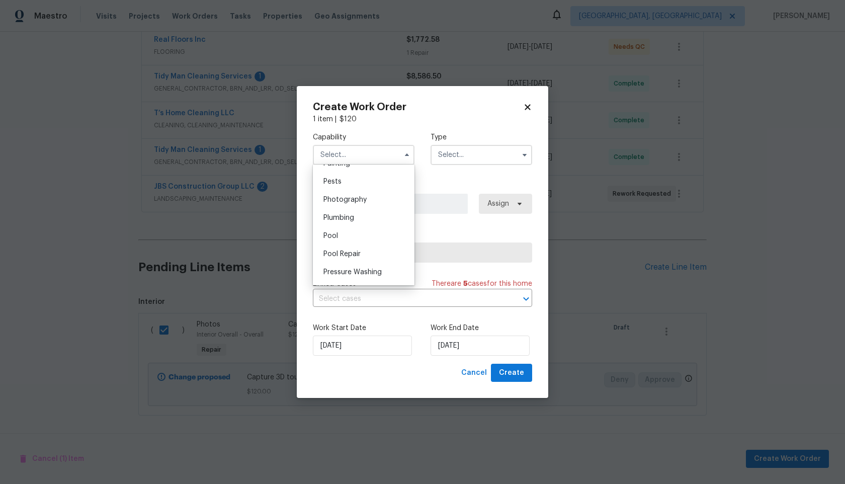
scroll to position [857, 0]
click at [353, 202] on span "Photography" at bounding box center [345, 200] width 43 height 7
type input "Photography"
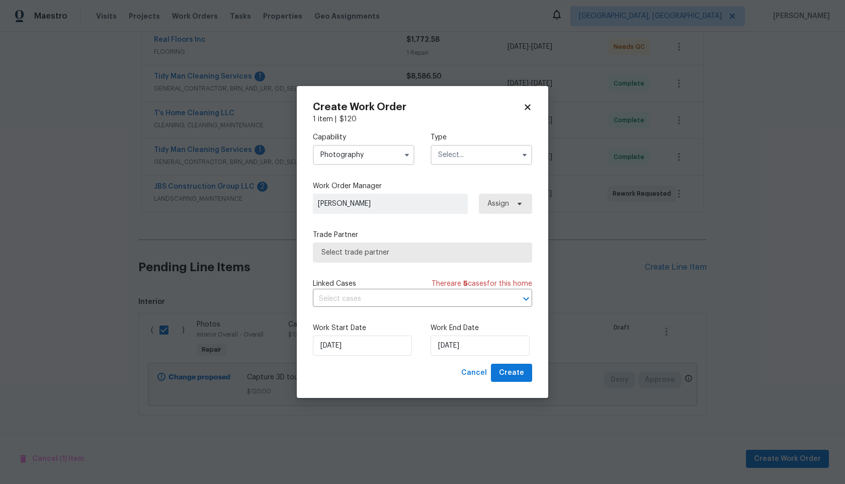
click at [468, 156] on input "text" at bounding box center [482, 155] width 102 height 20
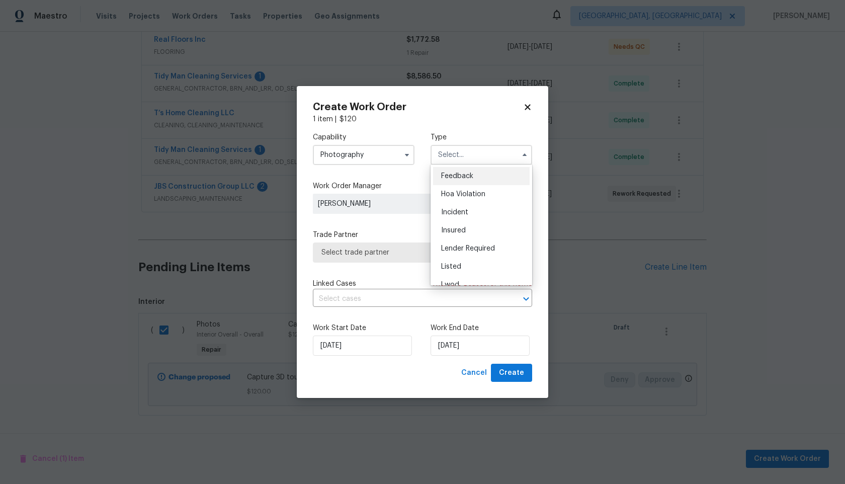
scroll to position [120, 0]
click at [457, 188] on div "Other" at bounding box center [481, 183] width 97 height 18
type input "Other"
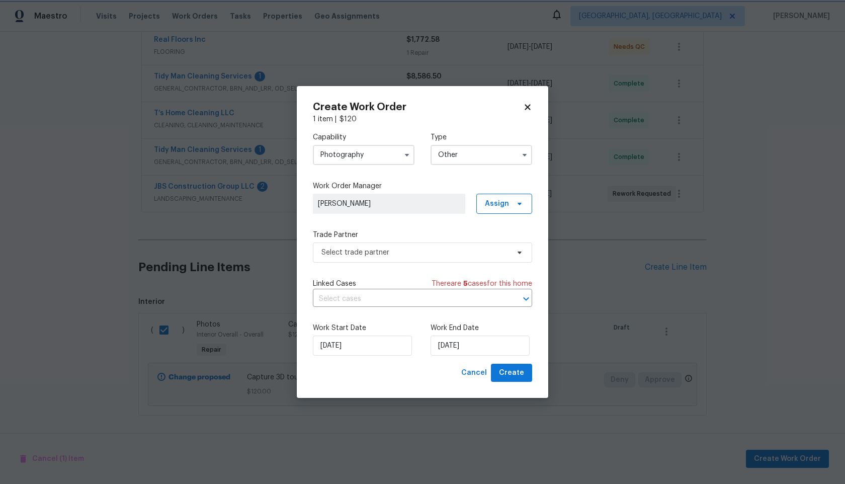
scroll to position [0, 0]
click at [406, 250] on span "Select trade partner" at bounding box center [416, 253] width 188 height 10
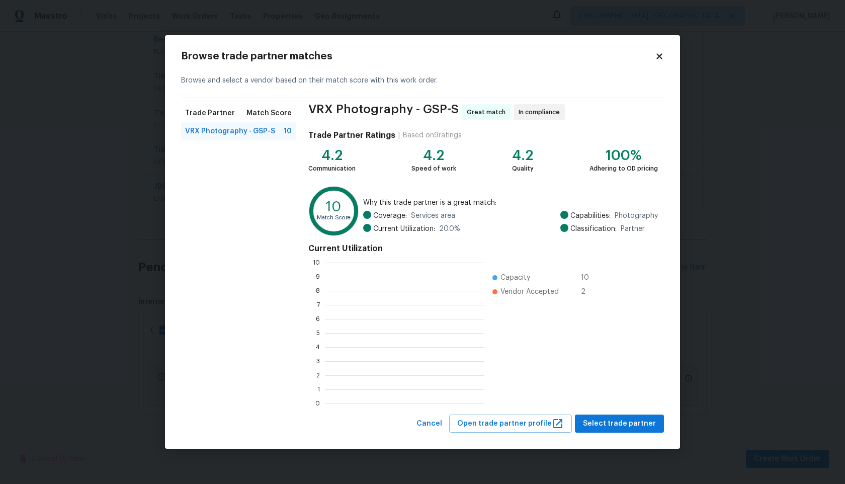
scroll to position [141, 159]
click at [602, 425] on span "Select trade partner" at bounding box center [619, 424] width 73 height 13
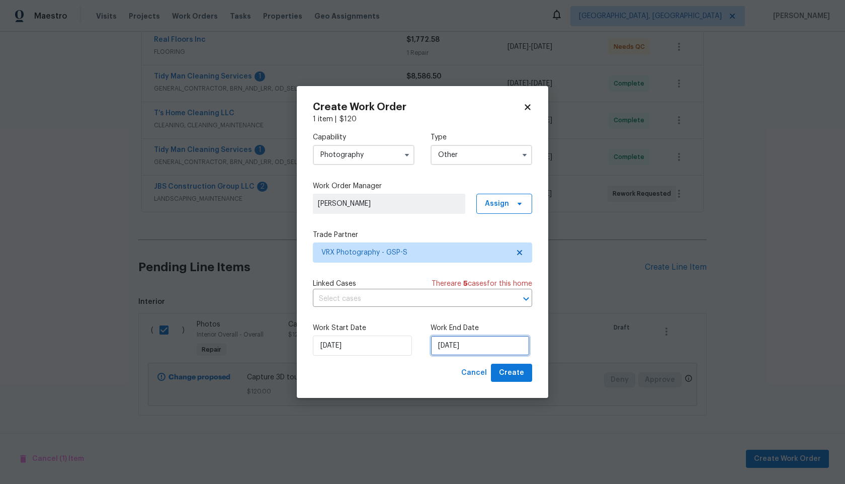
click at [460, 348] on input "25/09/2025" at bounding box center [480, 346] width 99 height 20
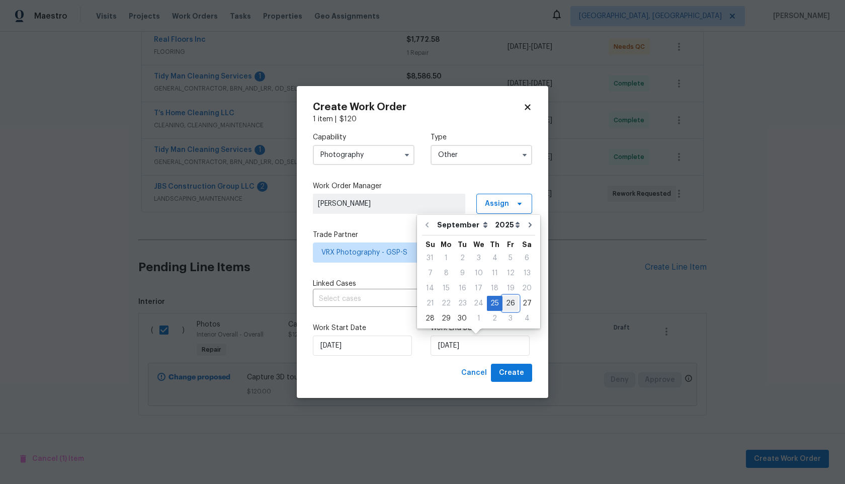
click at [508, 302] on div "26" at bounding box center [511, 303] width 16 height 14
type input "26/09/2025"
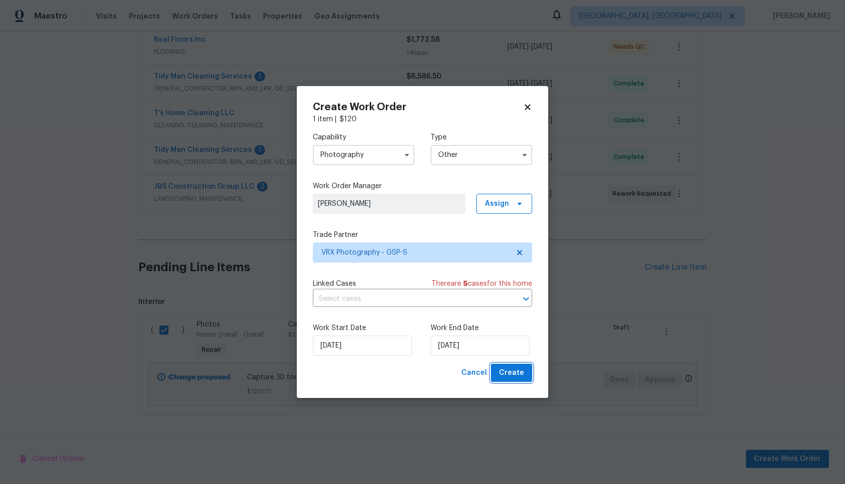
click at [515, 373] on span "Create" at bounding box center [511, 373] width 25 height 13
checkbox input "false"
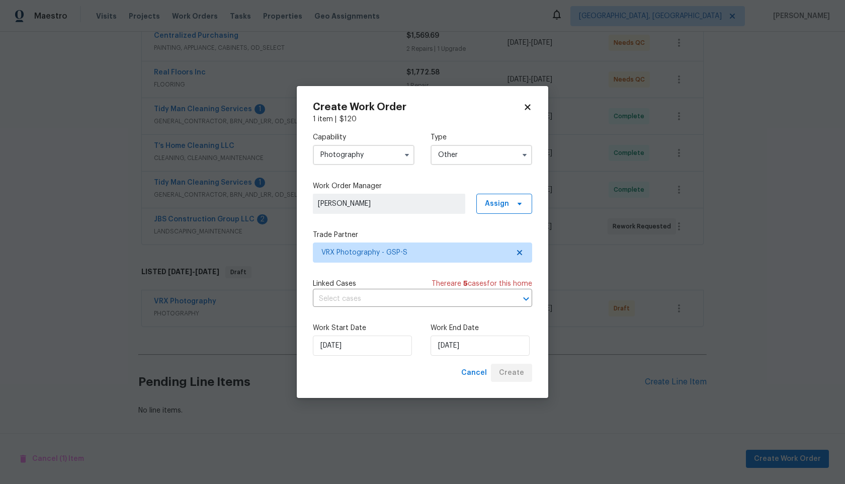
scroll to position [200, 0]
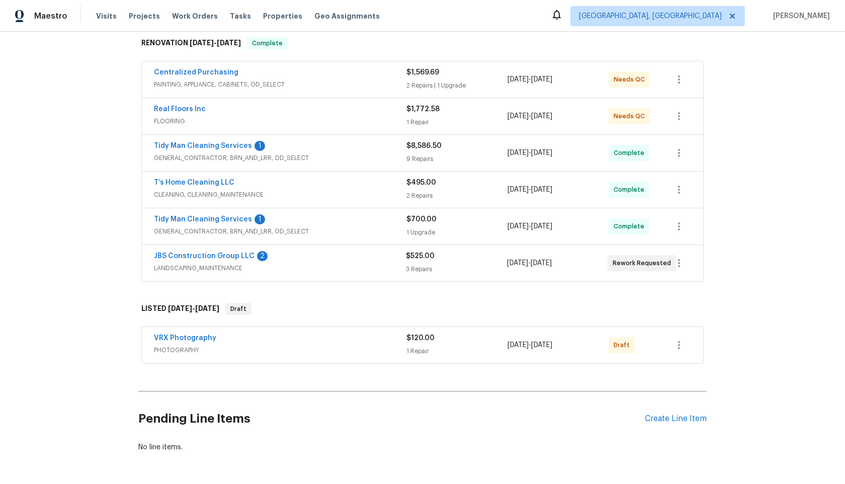
scroll to position [200, 0]
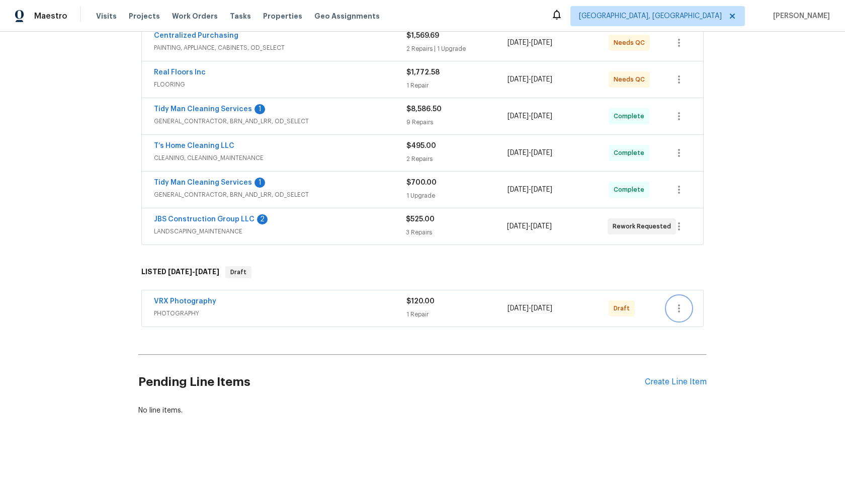
click at [677, 306] on icon "button" at bounding box center [679, 308] width 12 height 12
click at [677, 306] on li "Send to Vendor" at bounding box center [721, 308] width 109 height 17
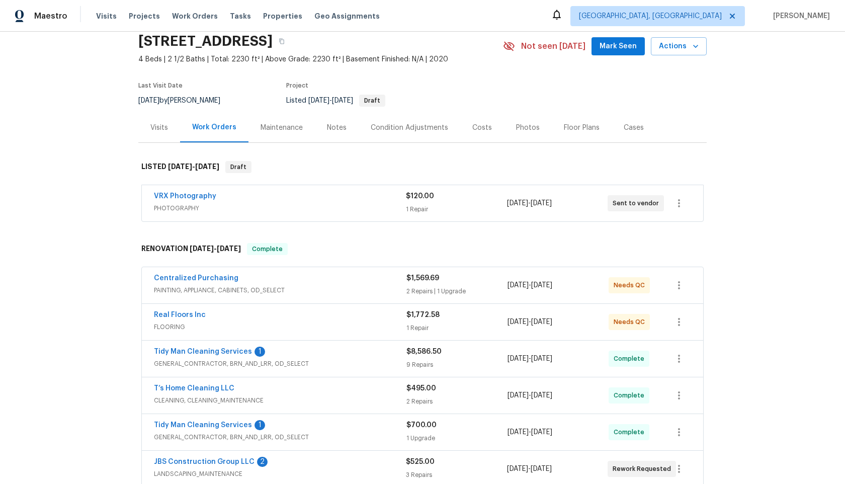
scroll to position [0, 0]
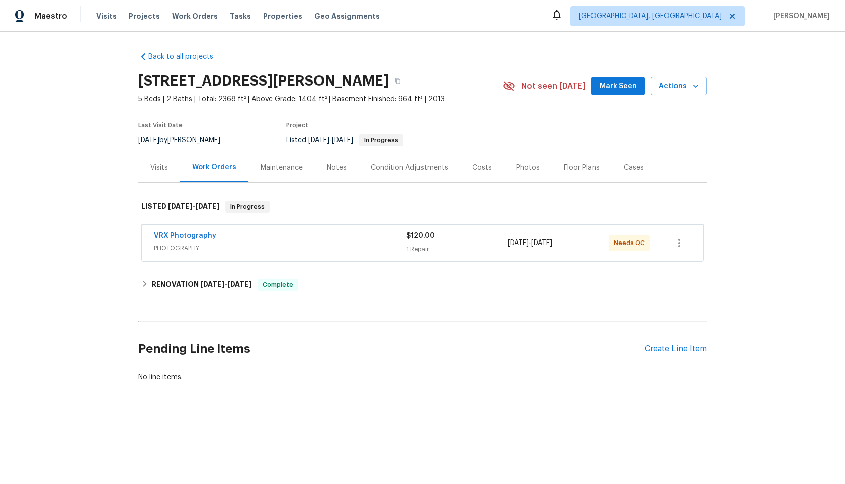
click at [357, 244] on span "PHOTOGRAPHY" at bounding box center [280, 248] width 253 height 10
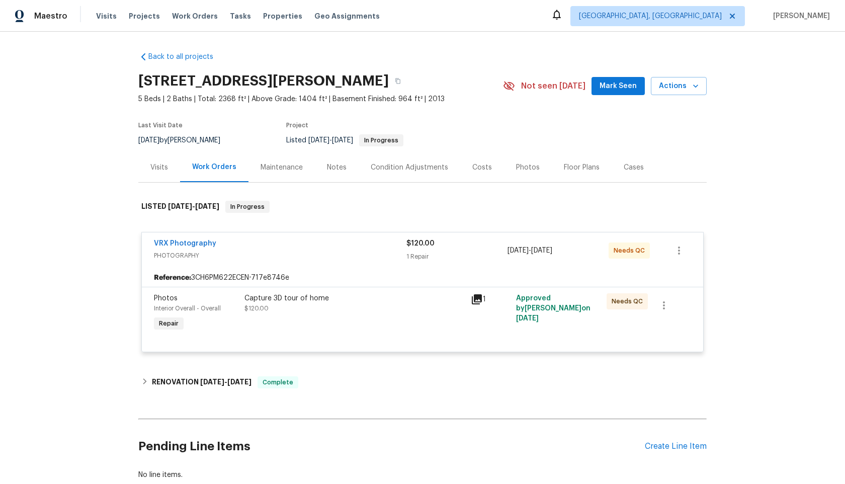
click at [375, 316] on div "Capture 3D tour of home $120.00" at bounding box center [355, 313] width 226 height 46
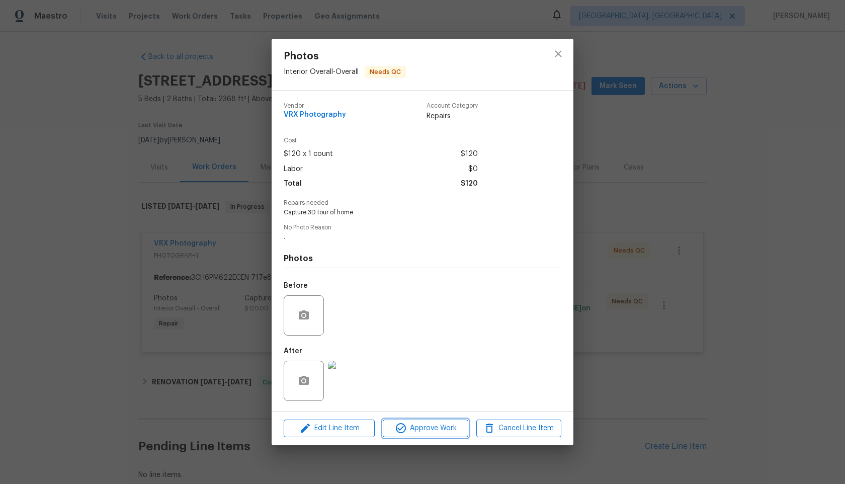
click at [418, 427] on span "Approve Work" at bounding box center [425, 428] width 79 height 13
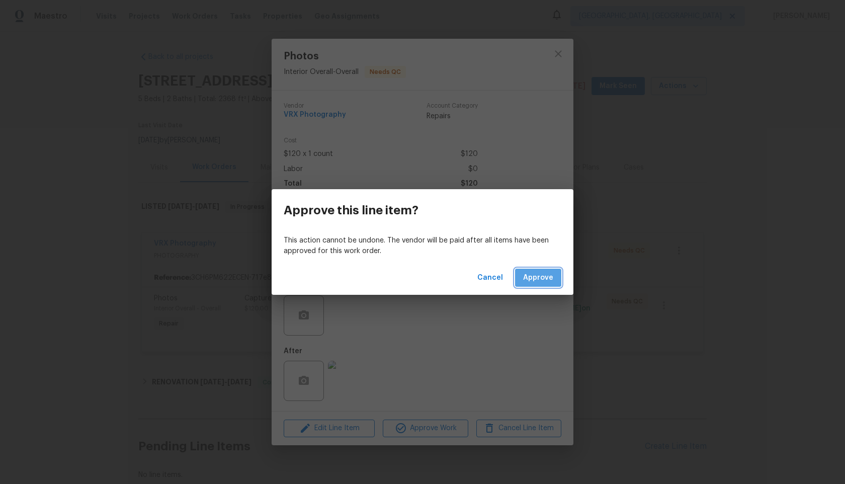
click at [542, 272] on span "Approve" at bounding box center [538, 278] width 30 height 13
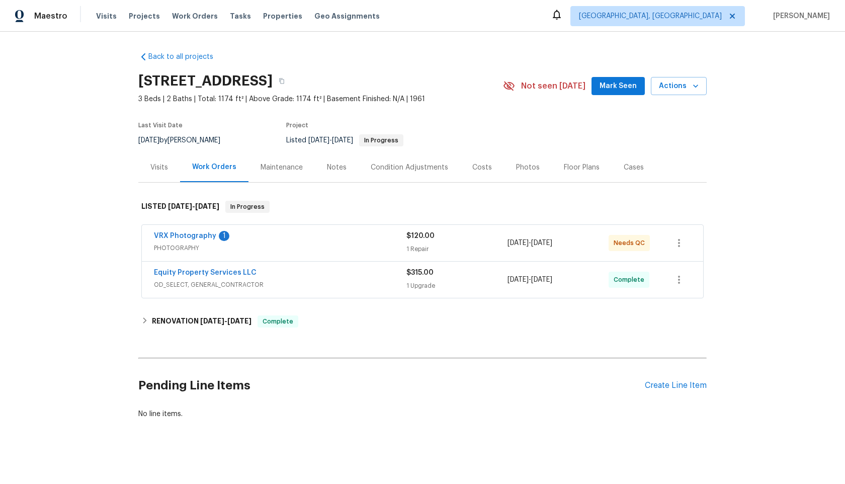
drag, startPoint x: 287, startPoint y: 77, endPoint x: 138, endPoint y: 76, distance: 149.4
click at [137, 76] on div "Back to all projects [STREET_ADDRESS] 3 Beds | 2 Baths | Total: 1174 ft² | Abov…" at bounding box center [422, 258] width 845 height 452
copy h2 "[STREET_ADDRESS]"
click at [363, 286] on span "OD_SELECT, GENERAL_CONTRACTOR" at bounding box center [280, 285] width 253 height 10
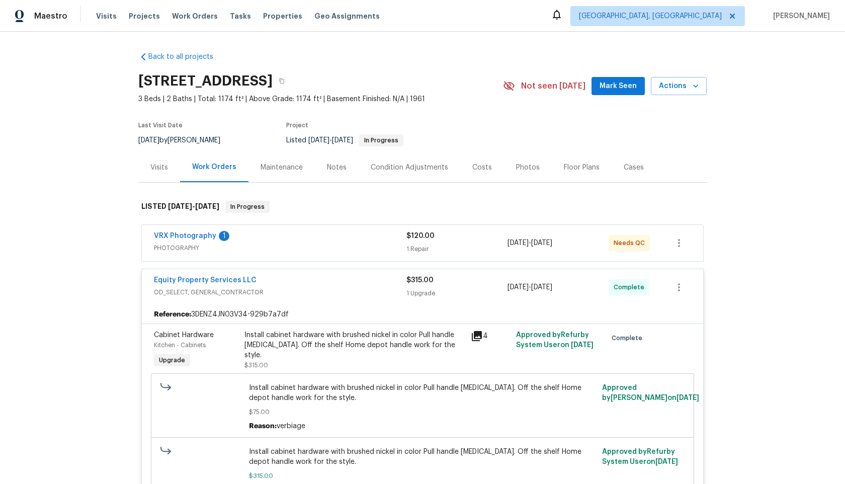
click at [363, 244] on span "PHOTOGRAPHY" at bounding box center [280, 248] width 253 height 10
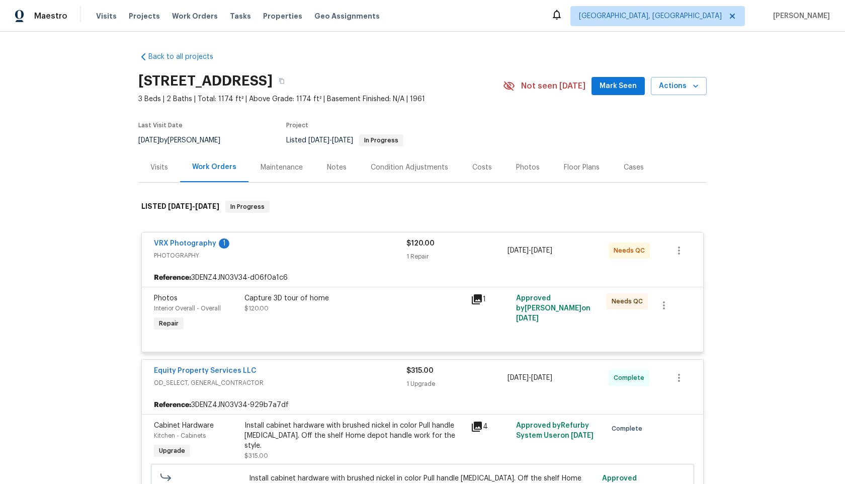
click at [399, 327] on div "Capture 3D tour of home $120.00" at bounding box center [355, 313] width 226 height 46
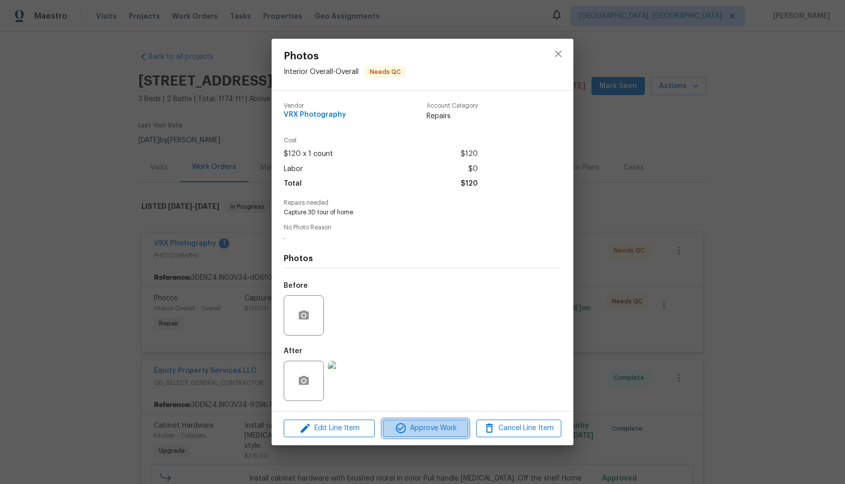
click at [428, 431] on span "Approve Work" at bounding box center [425, 428] width 79 height 13
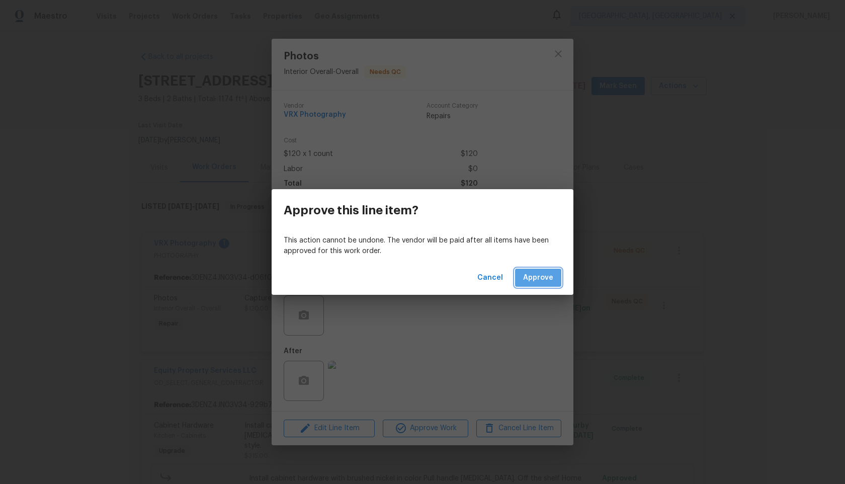
click at [532, 279] on span "Approve" at bounding box center [538, 278] width 30 height 13
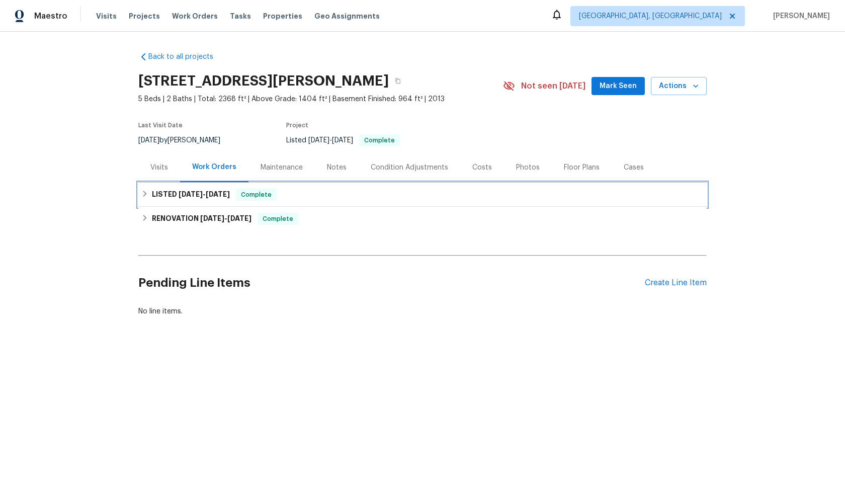
click at [332, 192] on div "LISTED [DATE] - [DATE] Complete" at bounding box center [422, 195] width 563 height 12
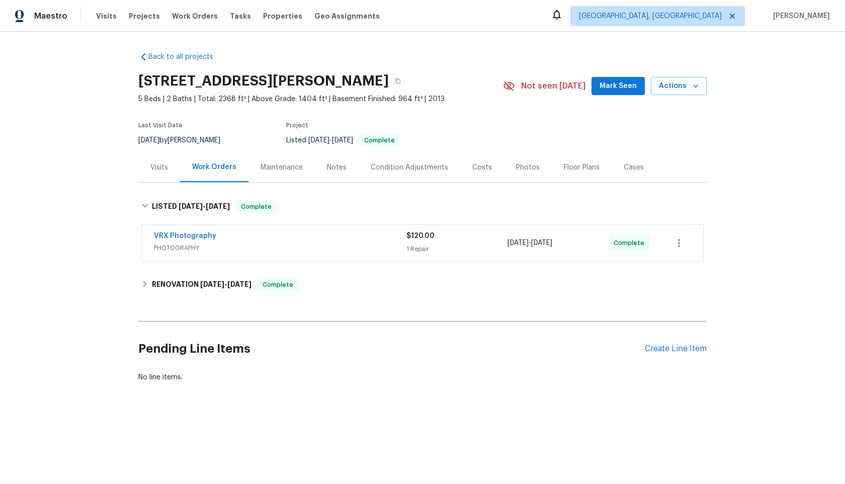
click at [338, 243] on span "PHOTOGRAPHY" at bounding box center [280, 248] width 253 height 10
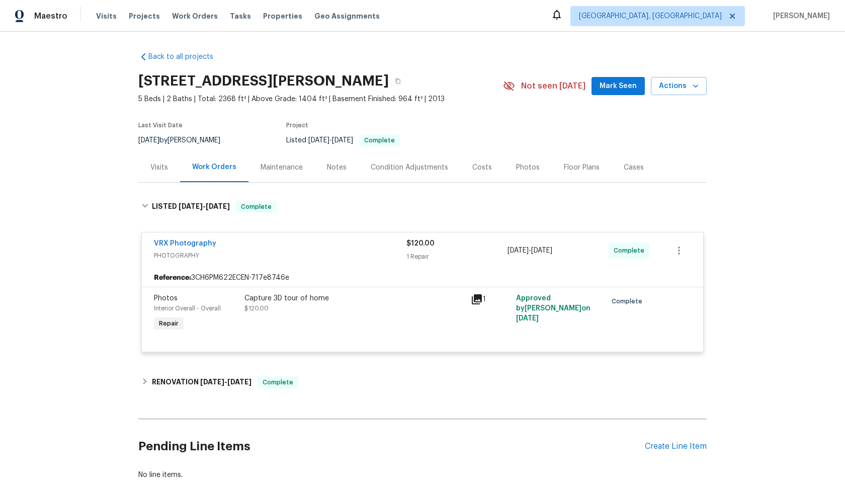
click at [356, 294] on div "Capture 3D tour of home" at bounding box center [355, 298] width 220 height 10
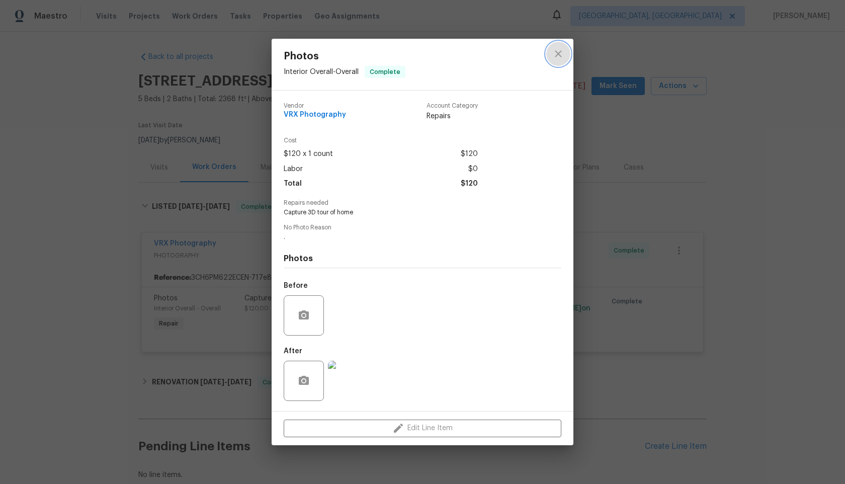
click at [557, 51] on icon "close" at bounding box center [558, 54] width 12 height 12
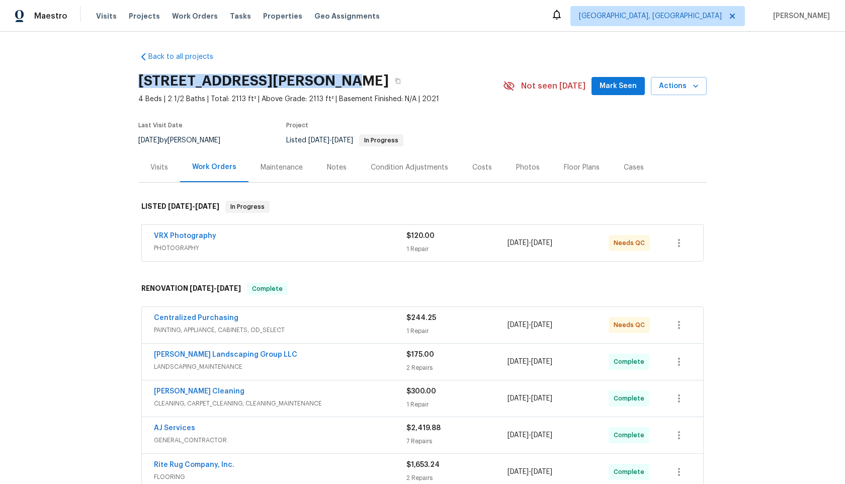
drag, startPoint x: 317, startPoint y: 83, endPoint x: 138, endPoint y: 85, distance: 179.1
click at [137, 85] on div "Back to all projects [STREET_ADDRESS][PERSON_NAME] 4 Beds | 2 1/2 Baths | Total…" at bounding box center [422, 258] width 845 height 452
copy h2 "[STREET_ADDRESS][PERSON_NAME]"
click at [348, 237] on div "VRX Photography" at bounding box center [280, 237] width 253 height 12
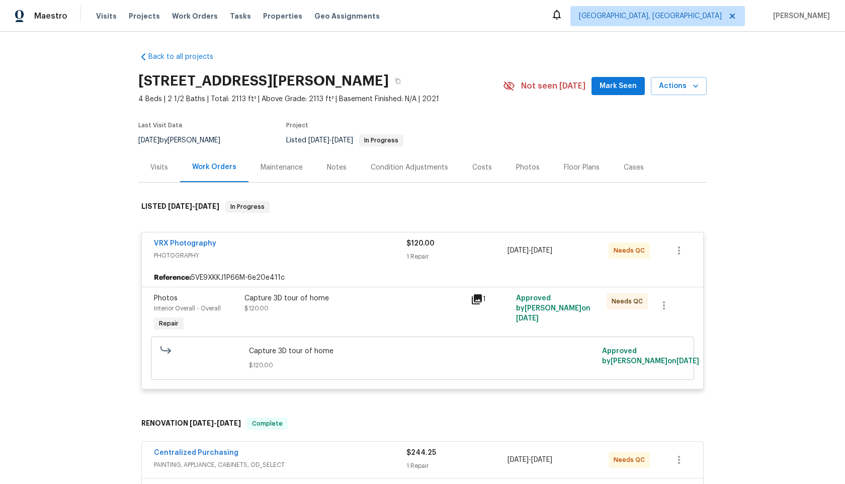
click at [385, 318] on div "Capture 3D tour of home $120.00" at bounding box center [355, 313] width 226 height 46
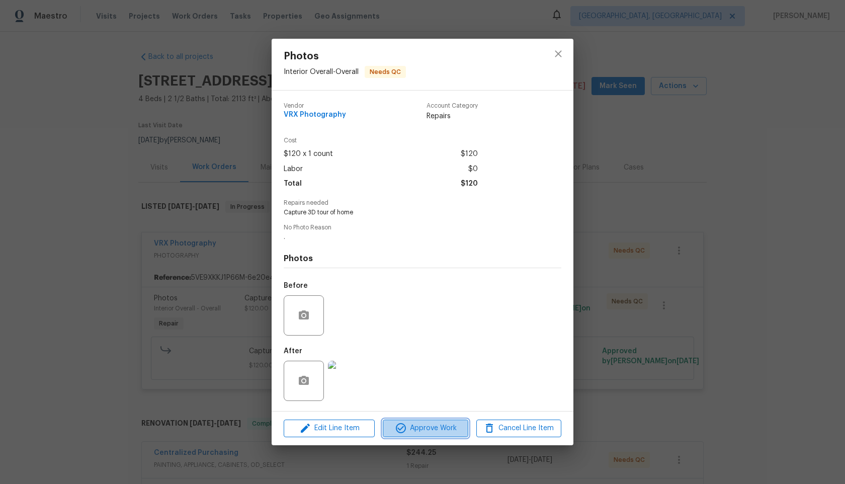
click at [425, 420] on button "Approve Work" at bounding box center [425, 429] width 85 height 18
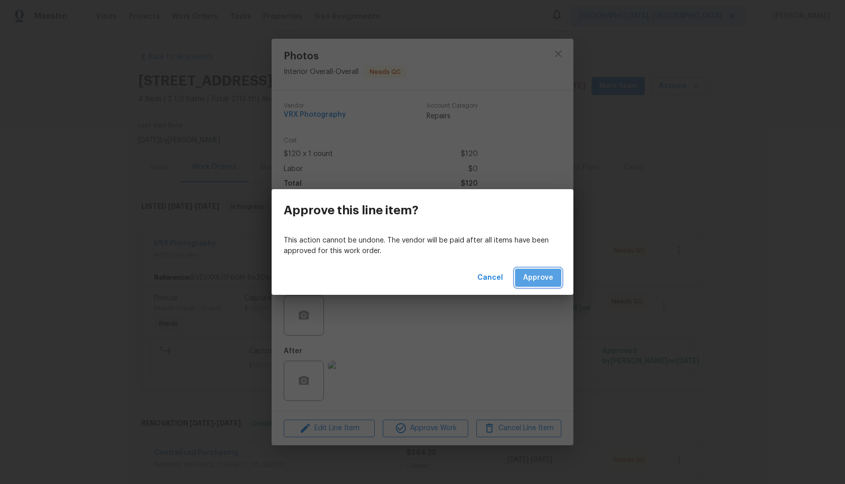
click at [536, 276] on span "Approve" at bounding box center [538, 278] width 30 height 13
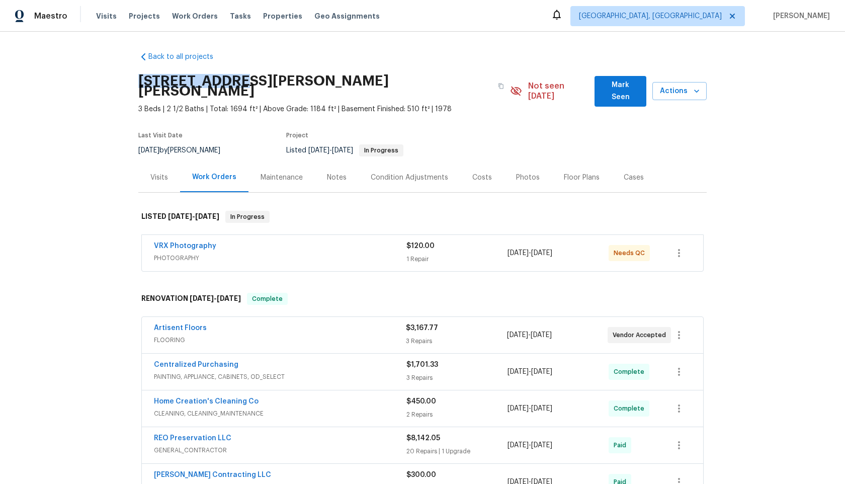
drag, startPoint x: 229, startPoint y: 81, endPoint x: 138, endPoint y: 79, distance: 91.6
click at [138, 79] on h2 "[STREET_ADDRESS][PERSON_NAME][PERSON_NAME]" at bounding box center [315, 86] width 354 height 20
copy h2 "1 [PERSON_NAME] Dr"
click at [336, 241] on div "VRX Photography" at bounding box center [280, 247] width 253 height 12
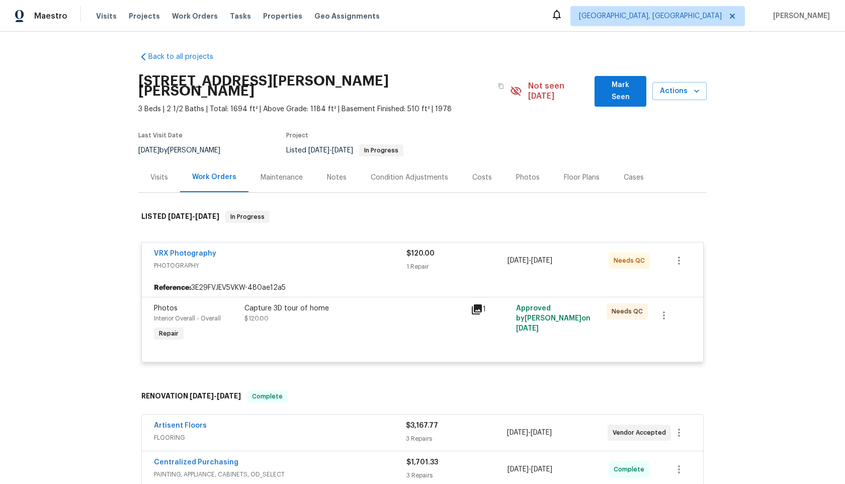
click at [385, 312] on div "Capture 3D tour of home $120.00" at bounding box center [355, 313] width 220 height 20
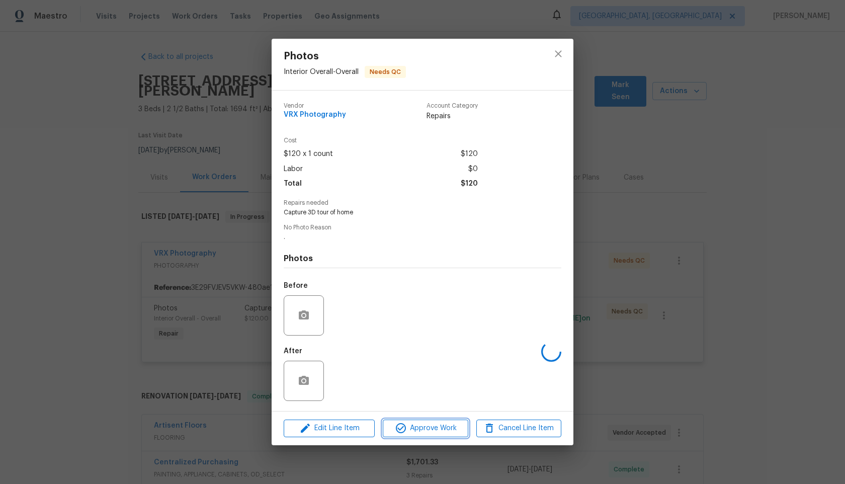
click at [414, 427] on span "Approve Work" at bounding box center [425, 428] width 79 height 13
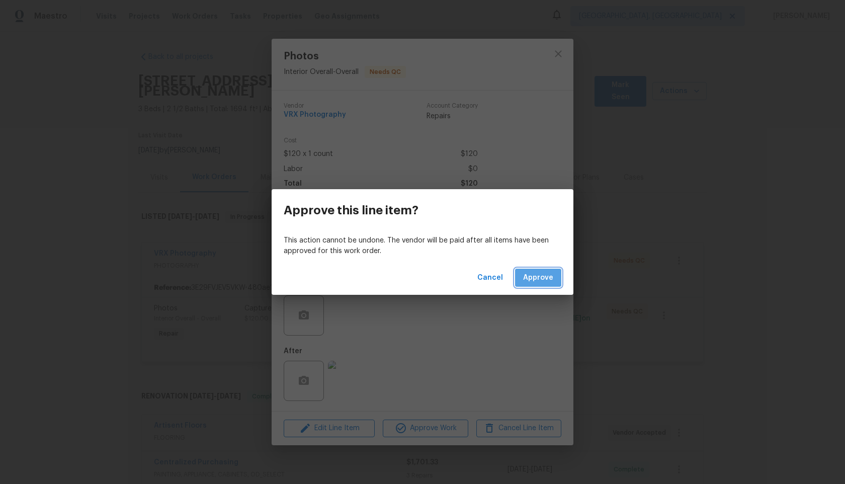
click at [545, 278] on span "Approve" at bounding box center [538, 278] width 30 height 13
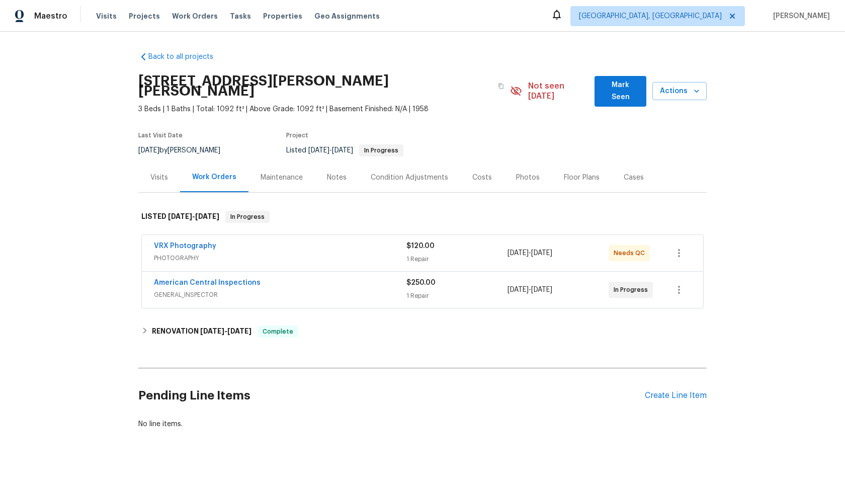
click at [346, 253] on span "PHOTOGRAPHY" at bounding box center [280, 258] width 253 height 10
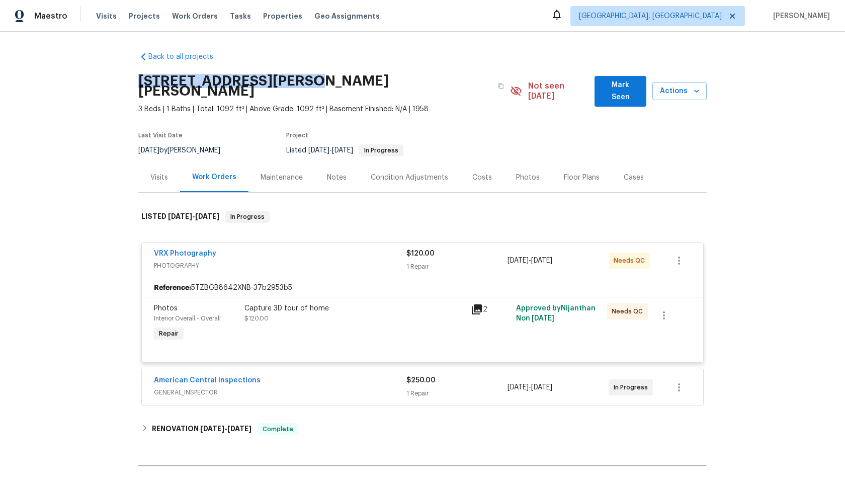
drag, startPoint x: 279, startPoint y: 81, endPoint x: 129, endPoint y: 81, distance: 149.9
click at [129, 81] on div "Back to all projects [STREET_ADDRESS][PERSON_NAME][PERSON_NAME] 3 Beds | 1 Bath…" at bounding box center [422, 258] width 845 height 452
copy h2 "[STREET_ADDRESS][PERSON_NAME][PERSON_NAME]"
click at [414, 300] on div "Capture 3D tour of home $120.00" at bounding box center [355, 323] width 226 height 46
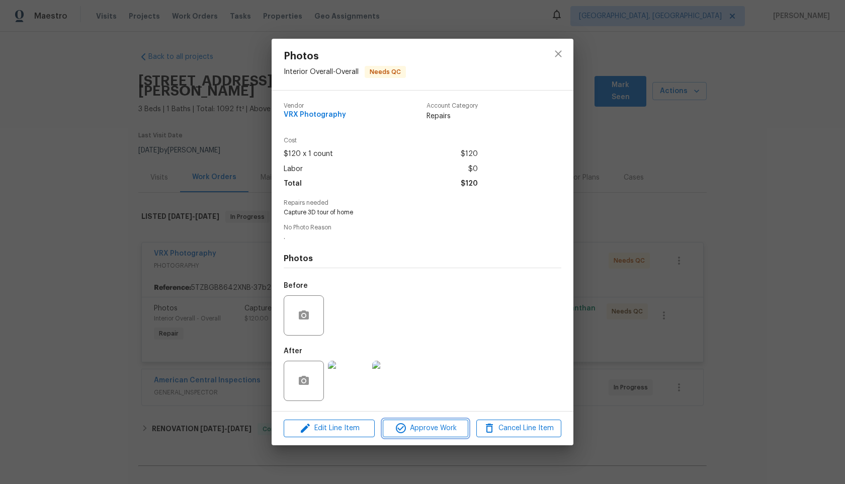
click at [429, 430] on span "Approve Work" at bounding box center [425, 428] width 79 height 13
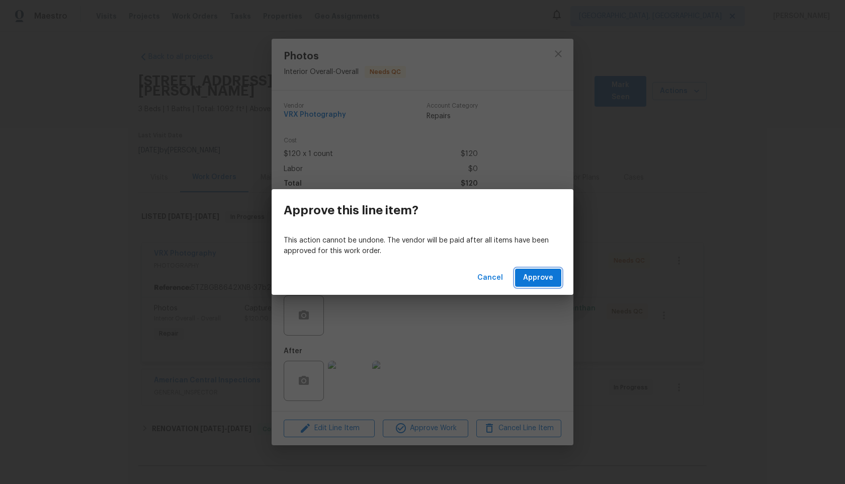
click at [543, 278] on span "Approve" at bounding box center [538, 278] width 30 height 13
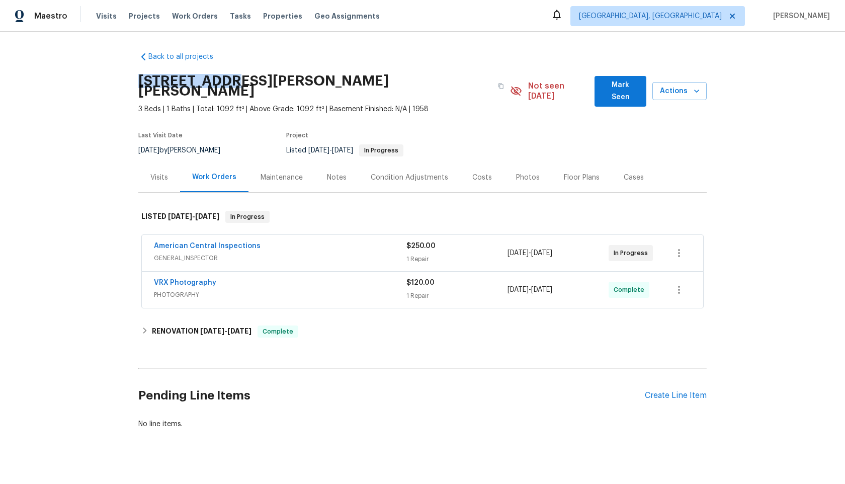
drag, startPoint x: 221, startPoint y: 81, endPoint x: 138, endPoint y: 80, distance: 83.5
click at [138, 80] on div "Back to all projects [STREET_ADDRESS][PERSON_NAME][PERSON_NAME] 3 Beds | 1 Bath…" at bounding box center [422, 258] width 845 height 452
copy h2 "[STREET_ADDRESS][PERSON_NAME]"
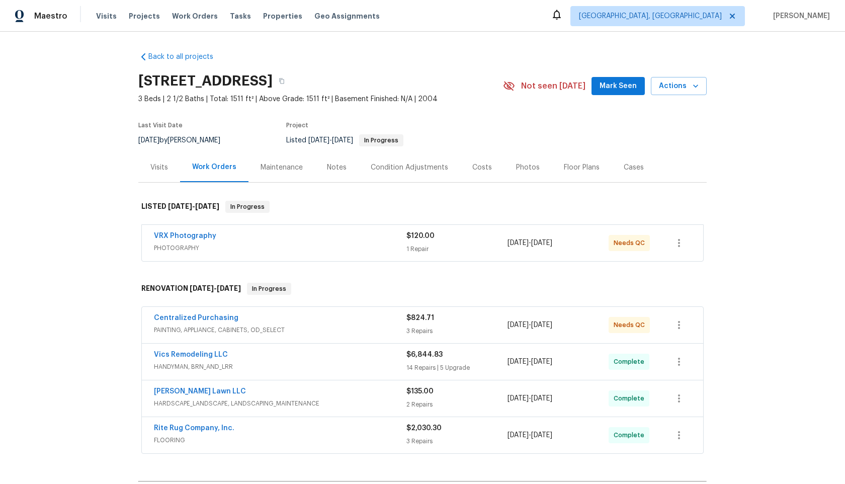
drag, startPoint x: 269, startPoint y: 80, endPoint x: 138, endPoint y: 83, distance: 130.9
click at [137, 83] on div "Back to all projects [STREET_ADDRESS] 3 Beds | 2 1/2 Baths | Total: 1511 ft² | …" at bounding box center [422, 258] width 845 height 452
copy h2 "[STREET_ADDRESS]"
click at [360, 236] on div "VRX Photography" at bounding box center [280, 237] width 253 height 12
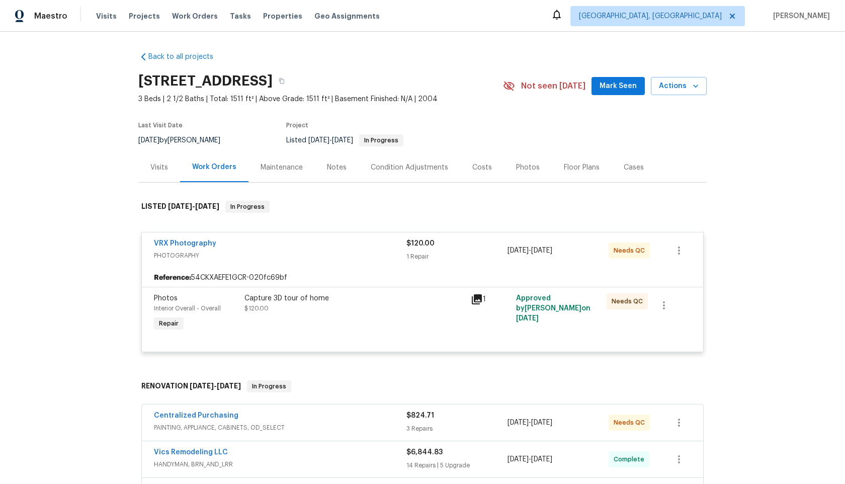
click at [391, 314] on div "Capture 3D tour of home $120.00" at bounding box center [355, 313] width 226 height 46
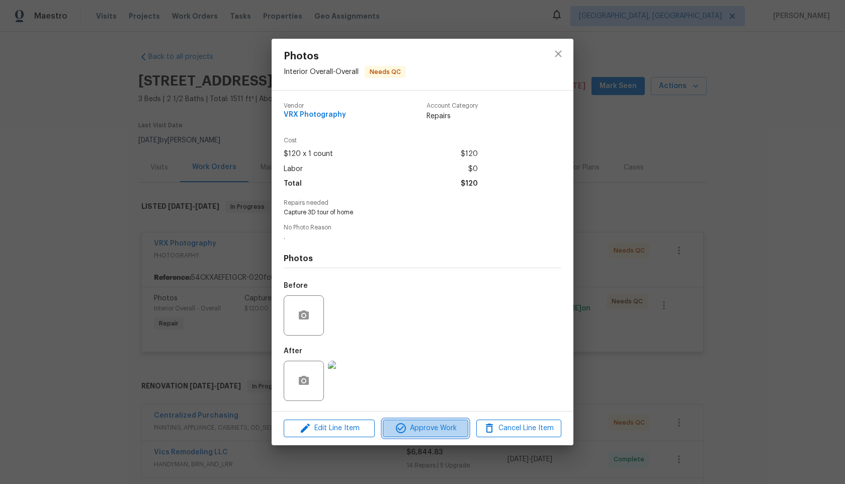
click at [414, 428] on span "Approve Work" at bounding box center [425, 428] width 79 height 13
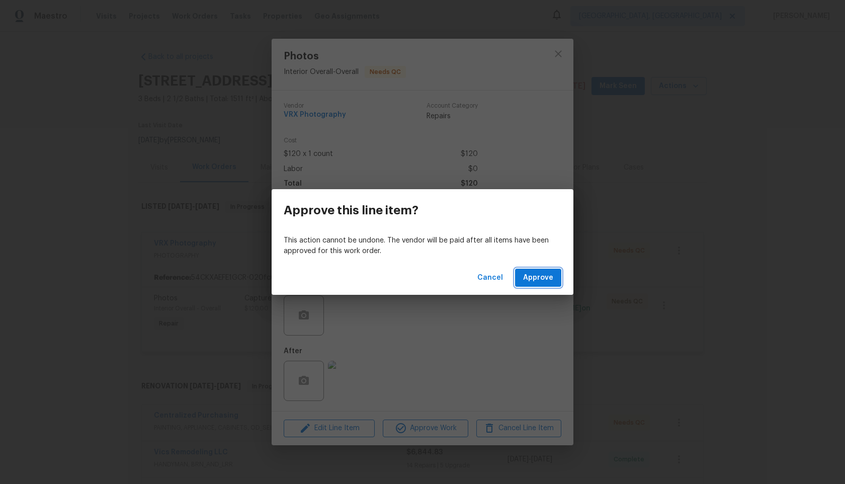
click at [534, 275] on span "Approve" at bounding box center [538, 278] width 30 height 13
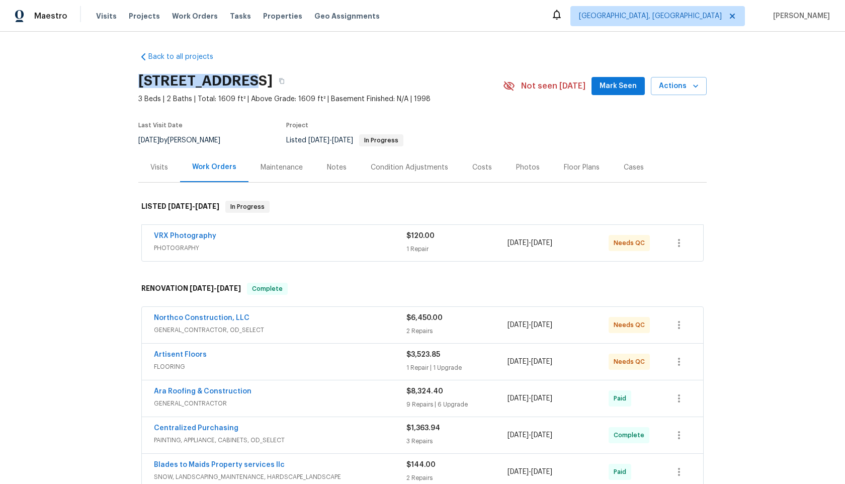
drag, startPoint x: 234, startPoint y: 78, endPoint x: 125, endPoint y: 76, distance: 108.7
click at [125, 77] on div "Back to all projects [STREET_ADDRESS] 3 Beds | 2 Baths | Total: 1609 ft² | Abov…" at bounding box center [422, 258] width 845 height 452
copy h2 "[STREET_ADDRESS]"
click at [345, 246] on span "PHOTOGRAPHY" at bounding box center [280, 248] width 253 height 10
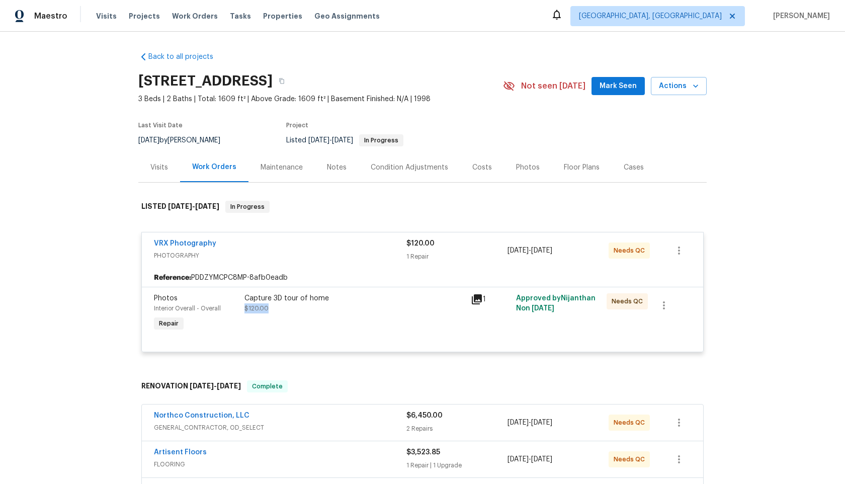
click at [392, 303] on div "Capture 3D tour of home $120.00" at bounding box center [355, 303] width 220 height 20
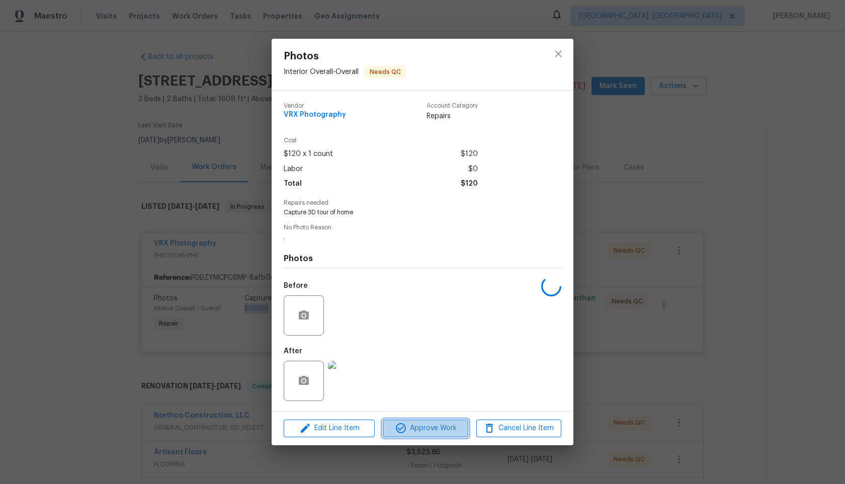
click at [427, 432] on span "Approve Work" at bounding box center [425, 428] width 79 height 13
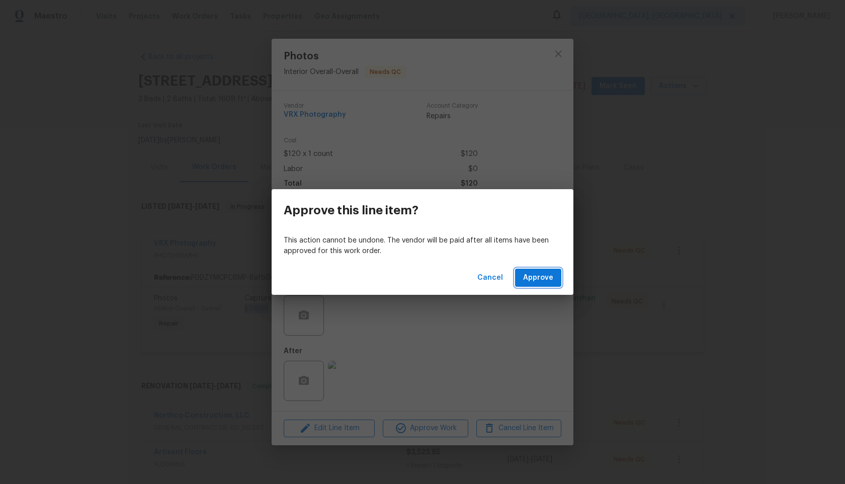
click at [546, 273] on span "Approve" at bounding box center [538, 278] width 30 height 13
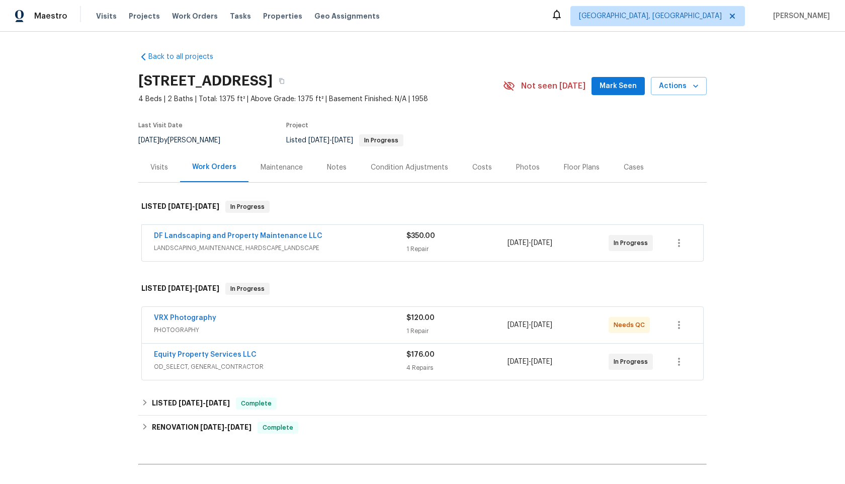
click at [369, 334] on span "PHOTOGRAPHY" at bounding box center [280, 330] width 253 height 10
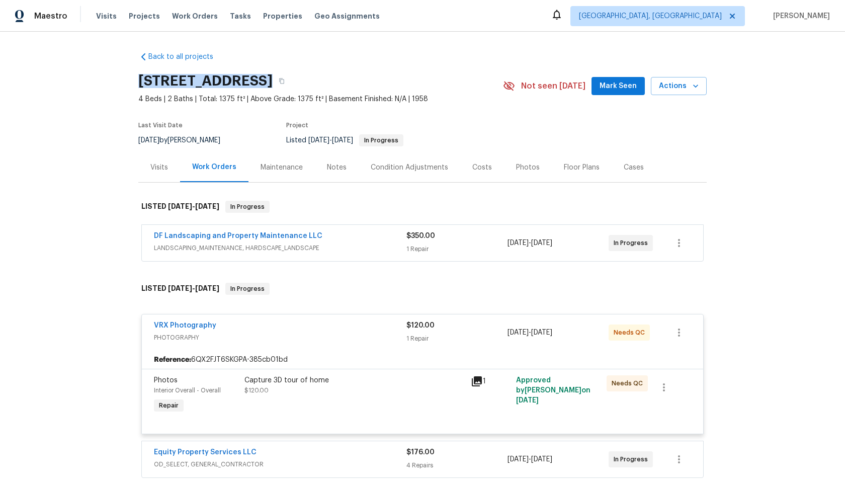
drag, startPoint x: 261, startPoint y: 81, endPoint x: 137, endPoint y: 79, distance: 124.3
click at [137, 79] on div "Back to all projects [STREET_ADDRESS] 4 Beds | 2 Baths | Total: 1375 ft² | Abov…" at bounding box center [422, 258] width 845 height 452
copy h2 "[STREET_ADDRESS]"
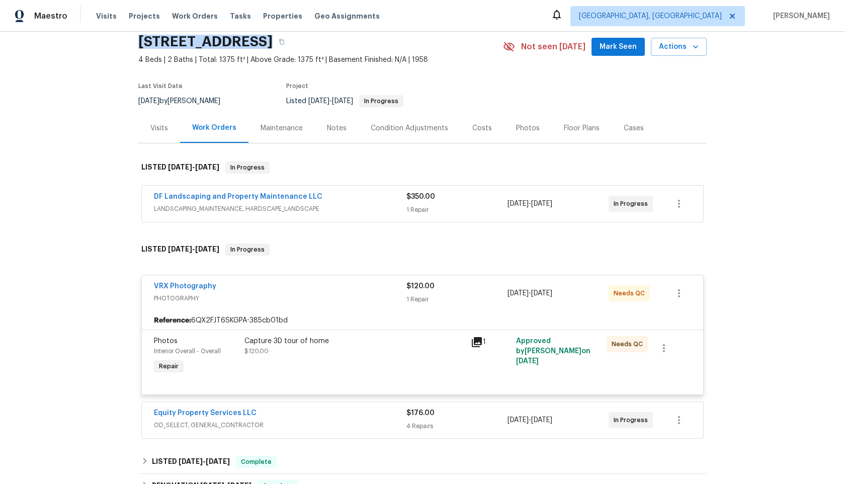
scroll to position [90, 0]
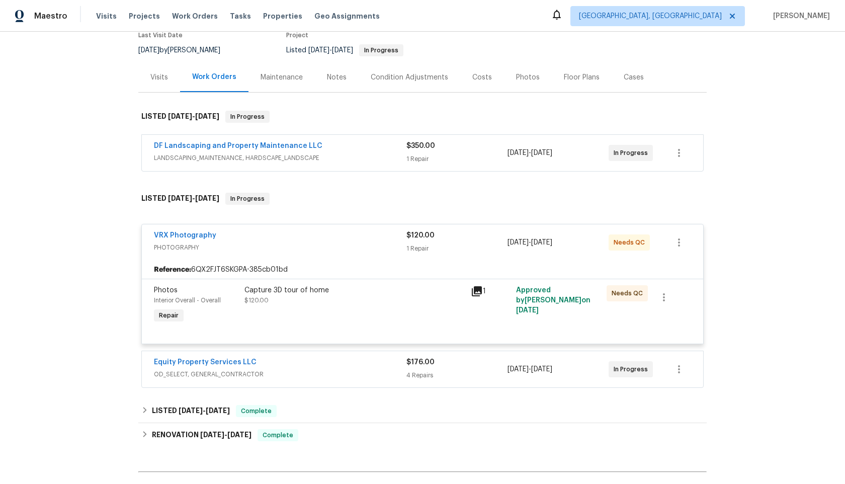
click at [373, 286] on div "Capture 3D tour of home" at bounding box center [355, 290] width 220 height 10
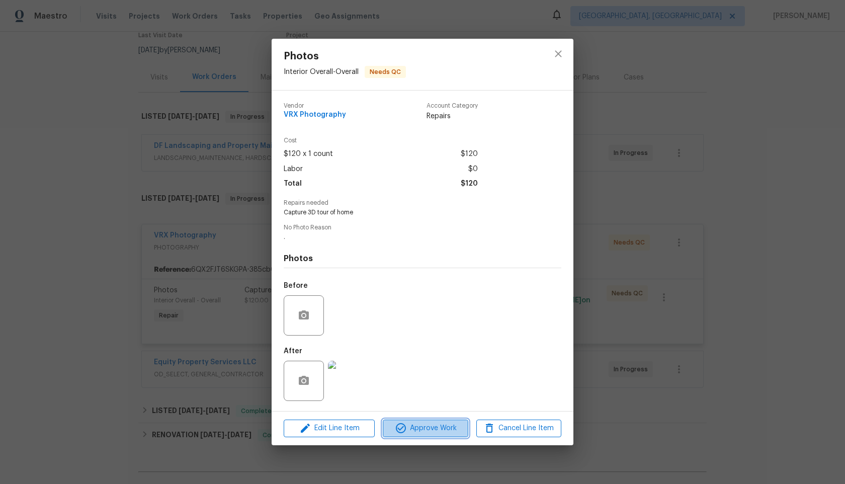
click at [433, 428] on span "Approve Work" at bounding box center [425, 428] width 79 height 13
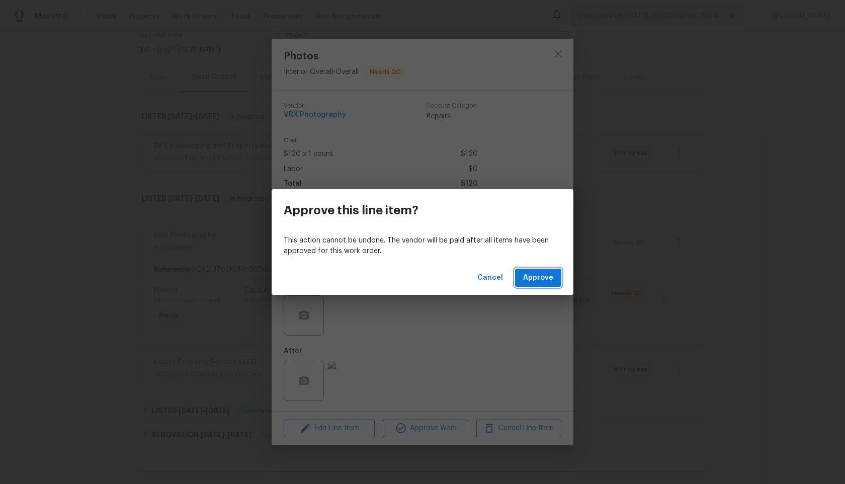
click at [540, 286] on button "Approve" at bounding box center [538, 278] width 46 height 19
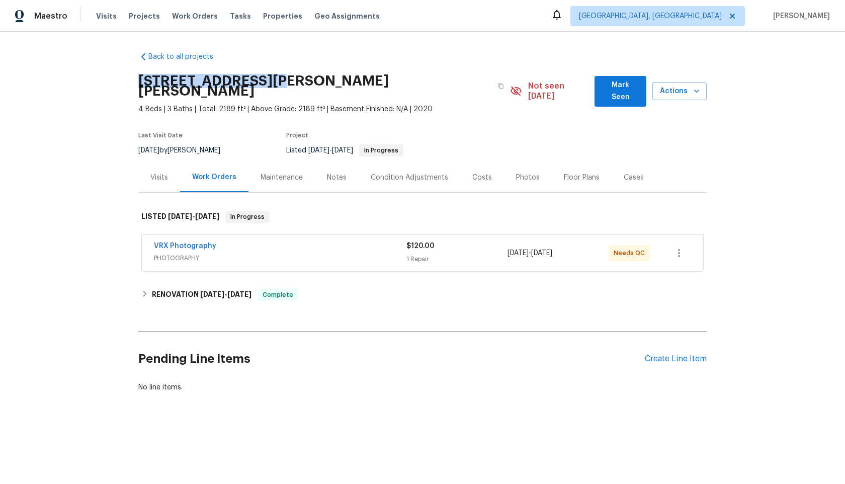
drag, startPoint x: 266, startPoint y: 79, endPoint x: 139, endPoint y: 81, distance: 126.3
click at [139, 81] on h2 "233 Theys Mill Way, Fuquay Varina, NC 27526" at bounding box center [315, 86] width 354 height 20
copy h2 "233 Theys Mill Way"
click at [326, 241] on div "VRX Photography" at bounding box center [280, 247] width 253 height 12
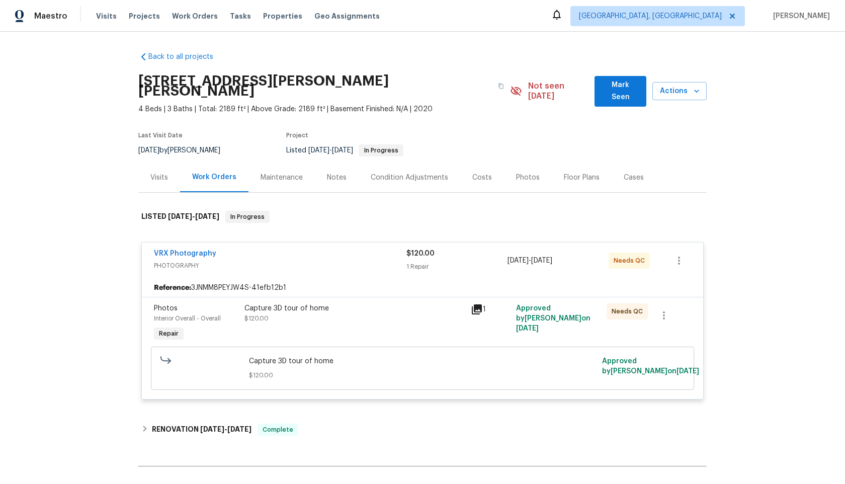
click at [387, 308] on div "Capture 3D tour of home $120.00" at bounding box center [355, 313] width 220 height 20
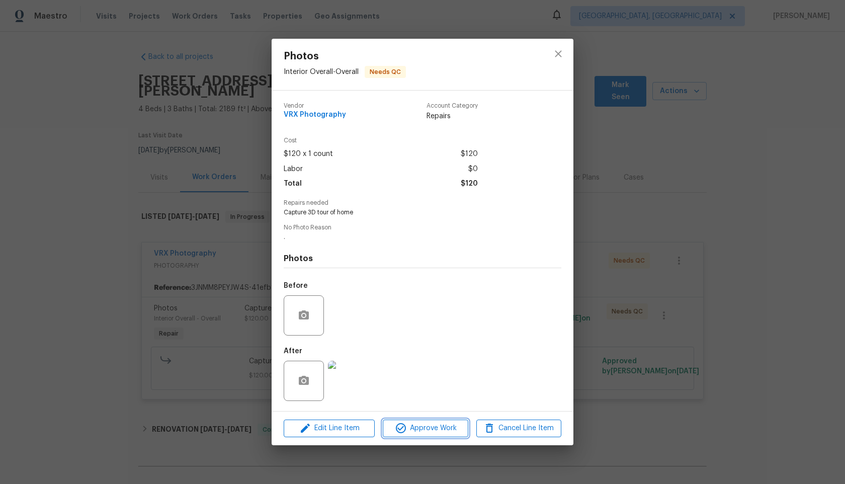
click at [424, 432] on span "Approve Work" at bounding box center [425, 428] width 79 height 13
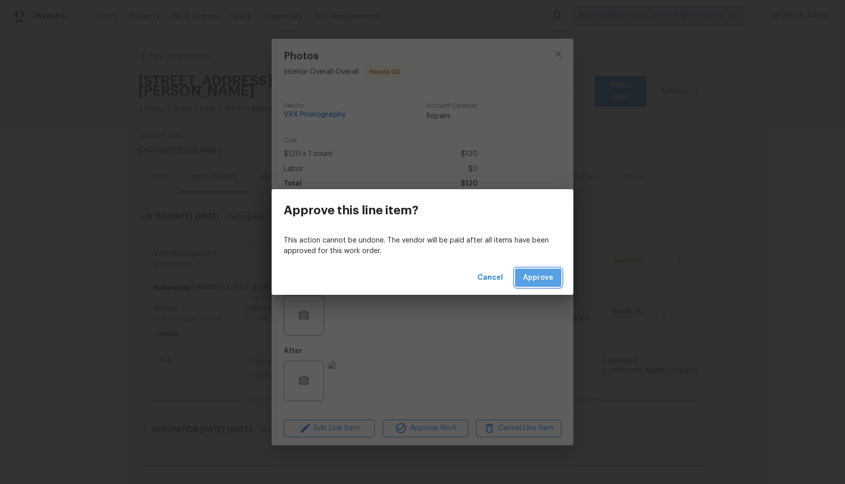
click at [544, 277] on span "Approve" at bounding box center [538, 278] width 30 height 13
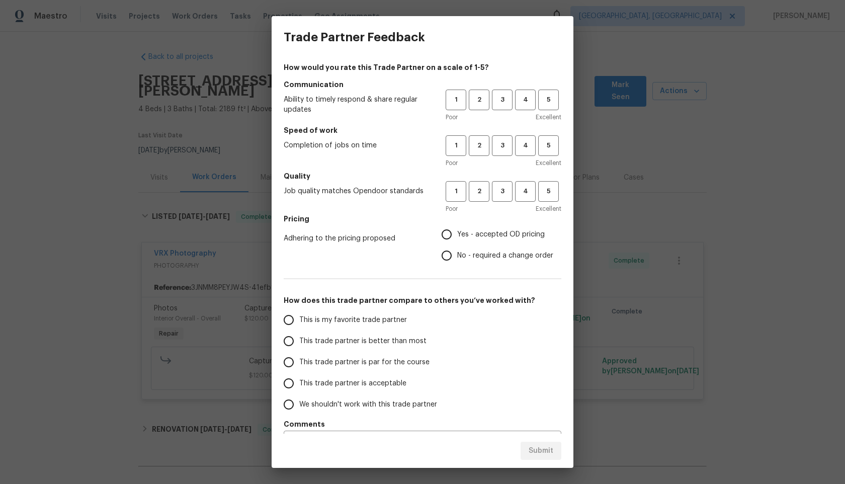
scroll to position [27, 0]
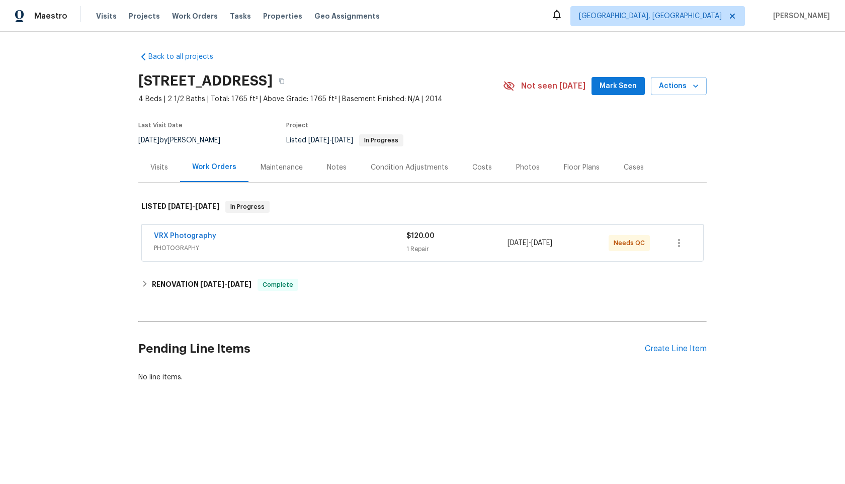
click at [347, 236] on div "VRX Photography" at bounding box center [280, 237] width 253 height 12
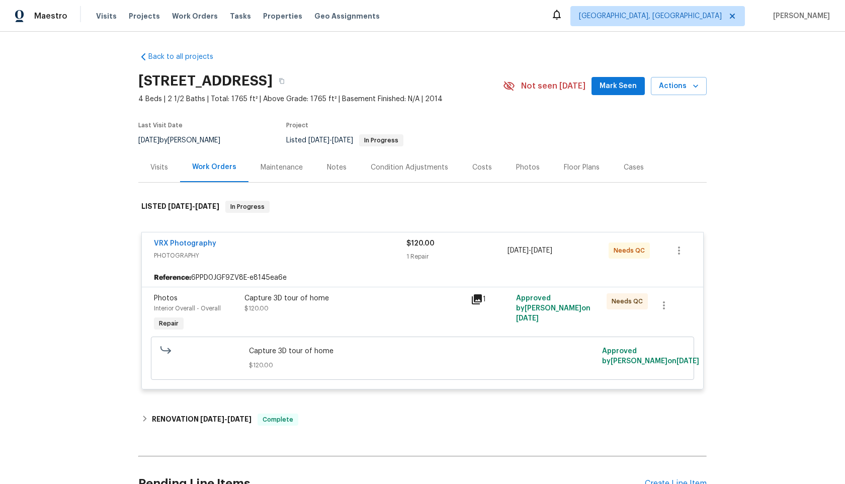
drag, startPoint x: 276, startPoint y: 79, endPoint x: 125, endPoint y: 79, distance: 150.9
click at [125, 79] on div "Back to all projects [STREET_ADDRESS] 4 Beds | 2 1/2 Baths | Total: 1765 ft² | …" at bounding box center [422, 258] width 845 height 452
copy h2 "[STREET_ADDRESS]"
click at [402, 329] on div "Capture 3D tour of home $120.00" at bounding box center [355, 313] width 226 height 46
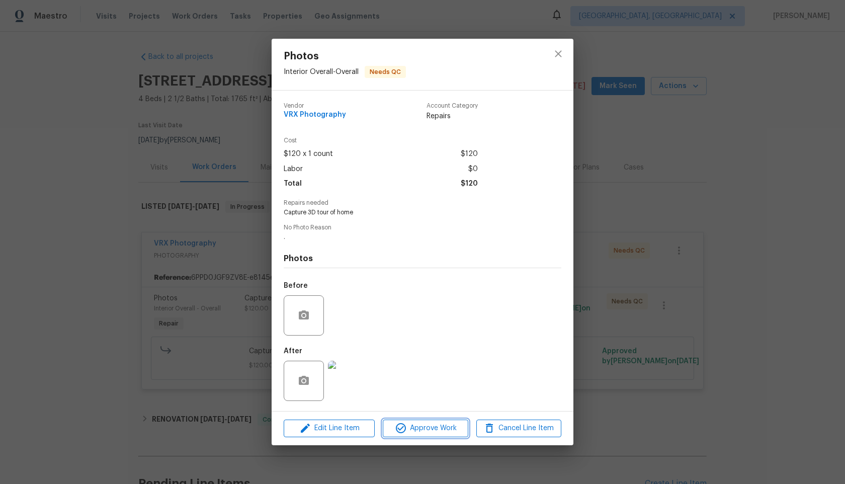
click at [437, 428] on span "Approve Work" at bounding box center [425, 428] width 79 height 13
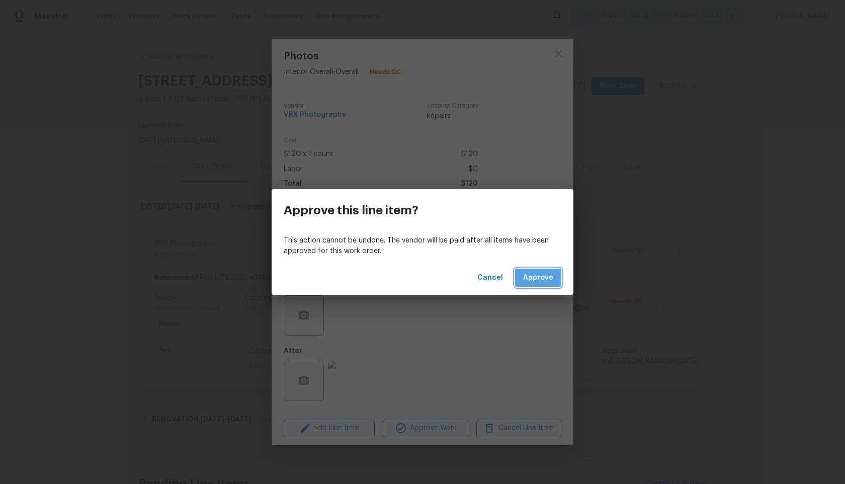
click at [543, 274] on span "Approve" at bounding box center [538, 278] width 30 height 13
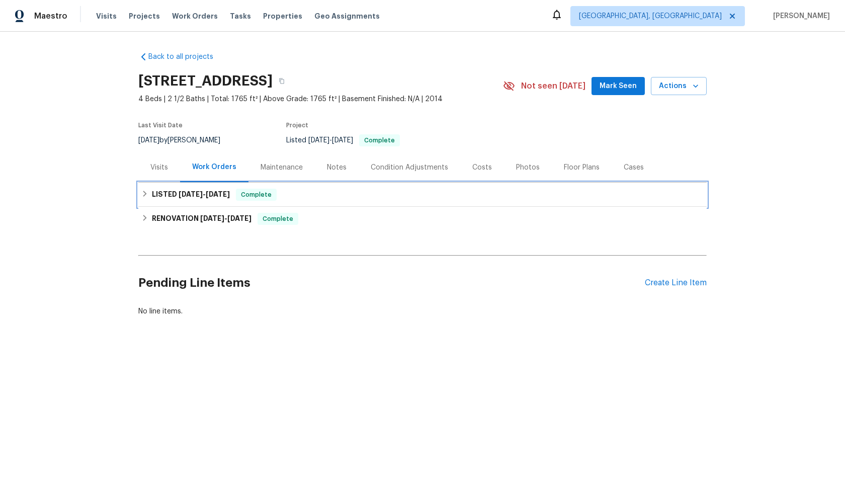
click at [354, 202] on div "LISTED [DATE] - [DATE] Complete" at bounding box center [422, 195] width 569 height 24
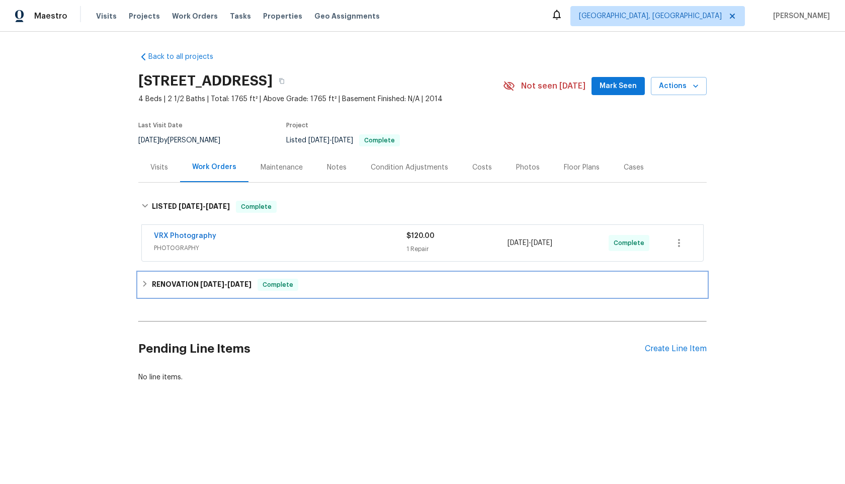
click at [402, 285] on div "RENOVATION [DATE] - [DATE] Complete" at bounding box center [422, 285] width 563 height 12
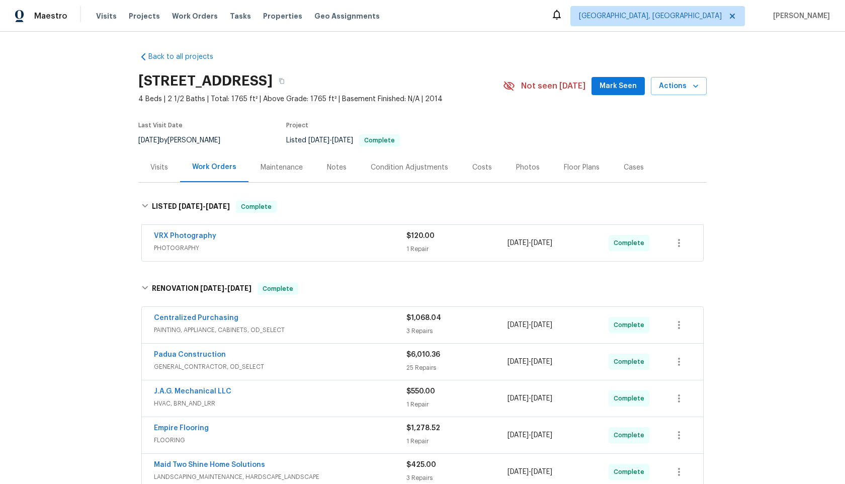
click at [316, 236] on div "VRX Photography" at bounding box center [280, 237] width 253 height 12
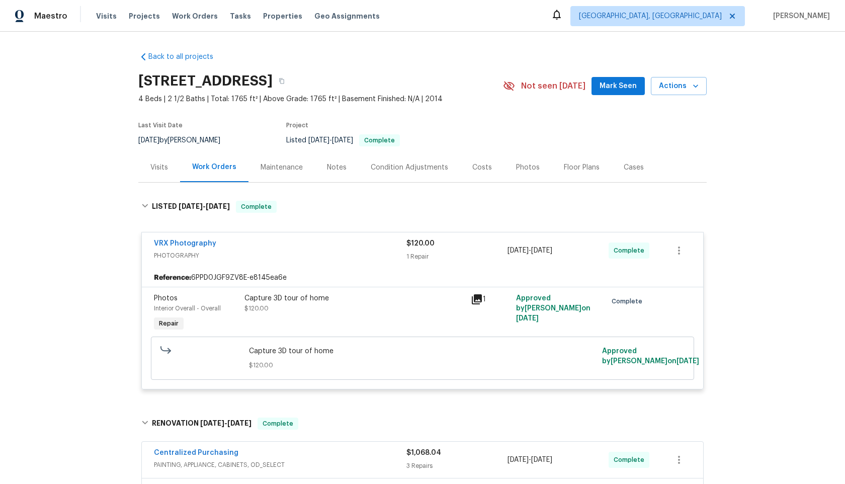
click at [358, 301] on div "Capture 3D tour of home" at bounding box center [355, 298] width 220 height 10
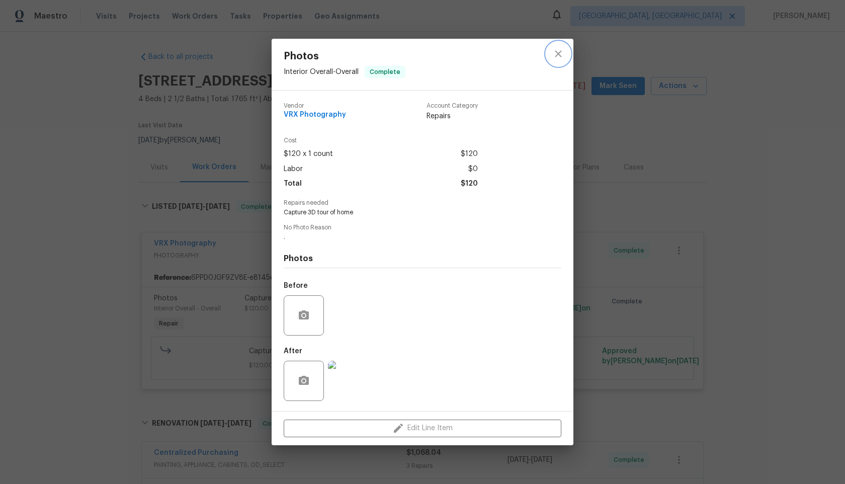
click at [557, 52] on icon "close" at bounding box center [558, 54] width 7 height 7
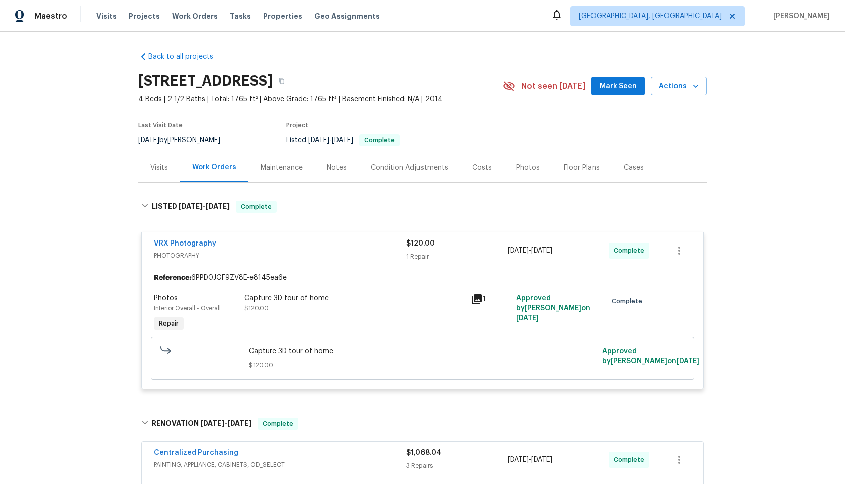
click at [402, 305] on div "Capture 3D tour of home $120.00" at bounding box center [355, 303] width 220 height 20
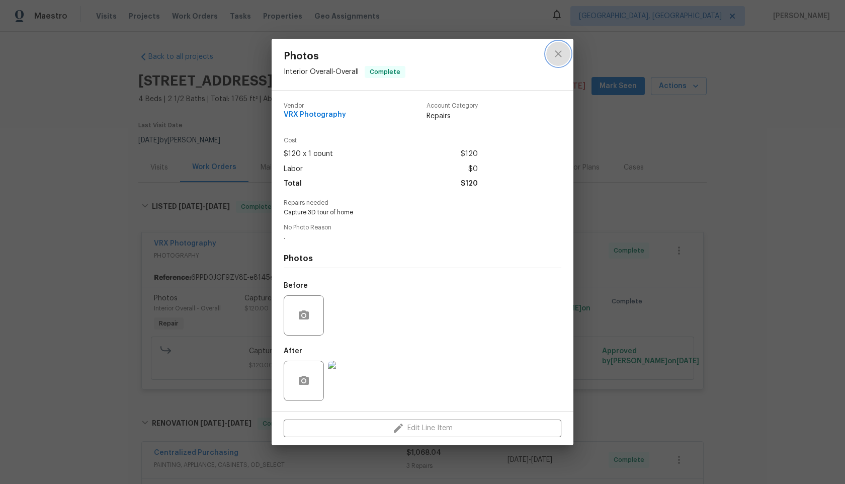
click at [556, 57] on icon "close" at bounding box center [558, 54] width 12 height 12
